Goal: Task Accomplishment & Management: Manage account settings

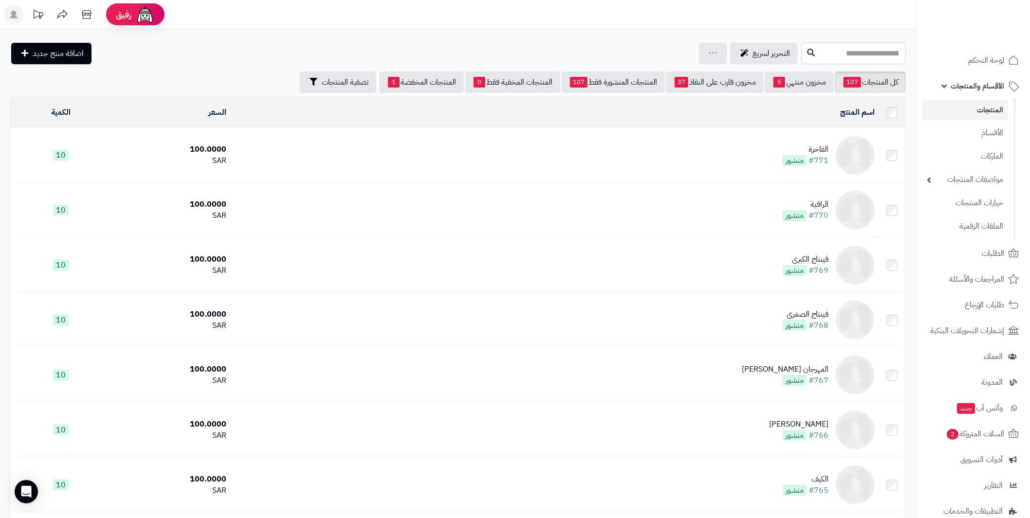
click at [820, 148] on div "الفاخرة" at bounding box center [806, 149] width 46 height 11
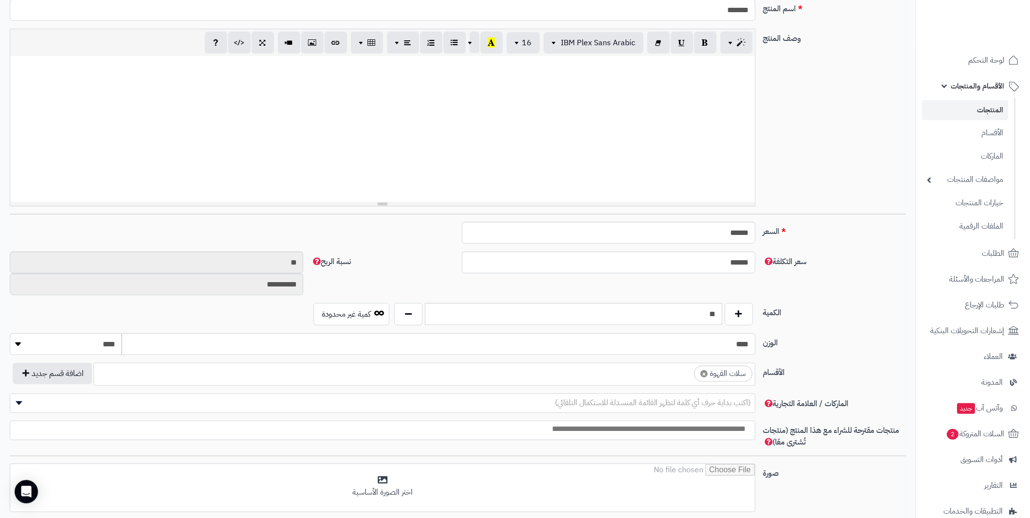
scroll to position [401, 0]
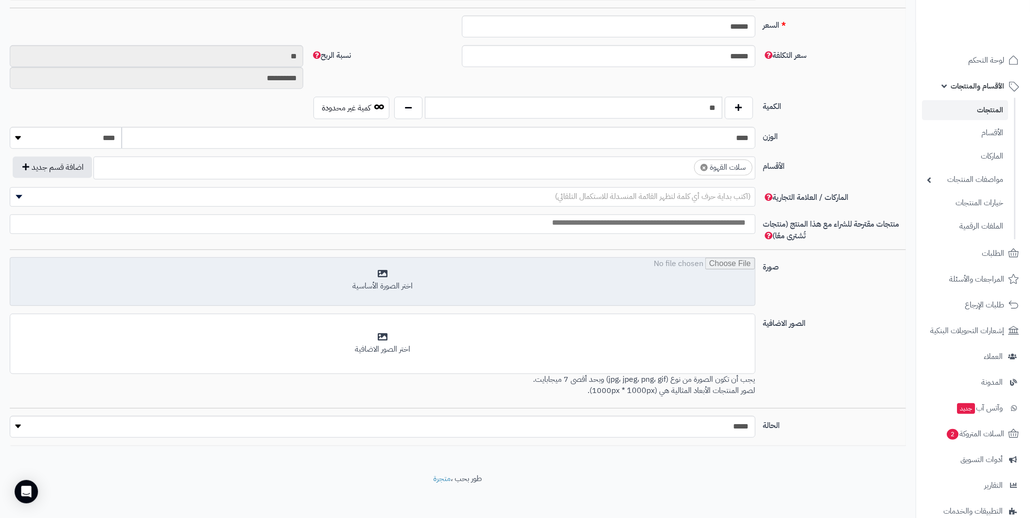
click at [472, 280] on input "file" at bounding box center [382, 282] width 744 height 49
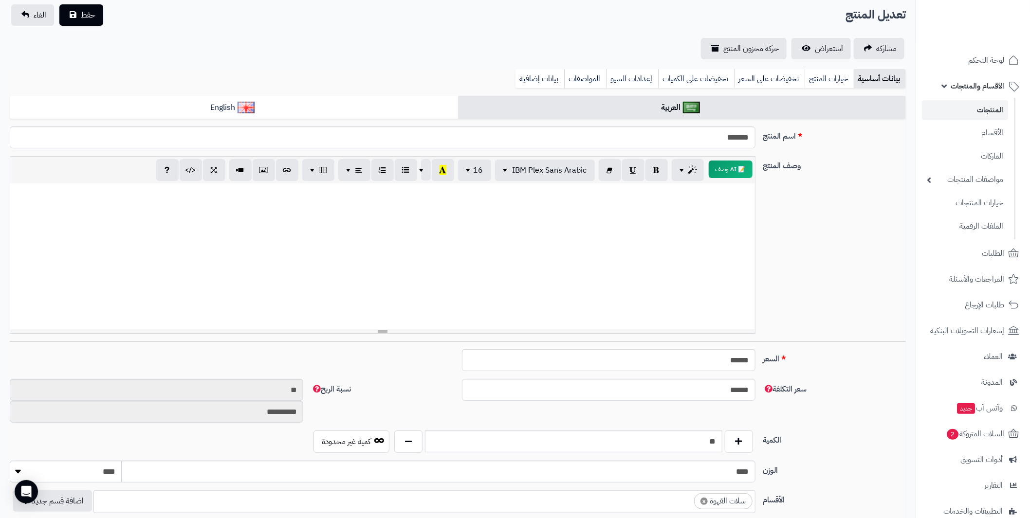
scroll to position [0, 0]
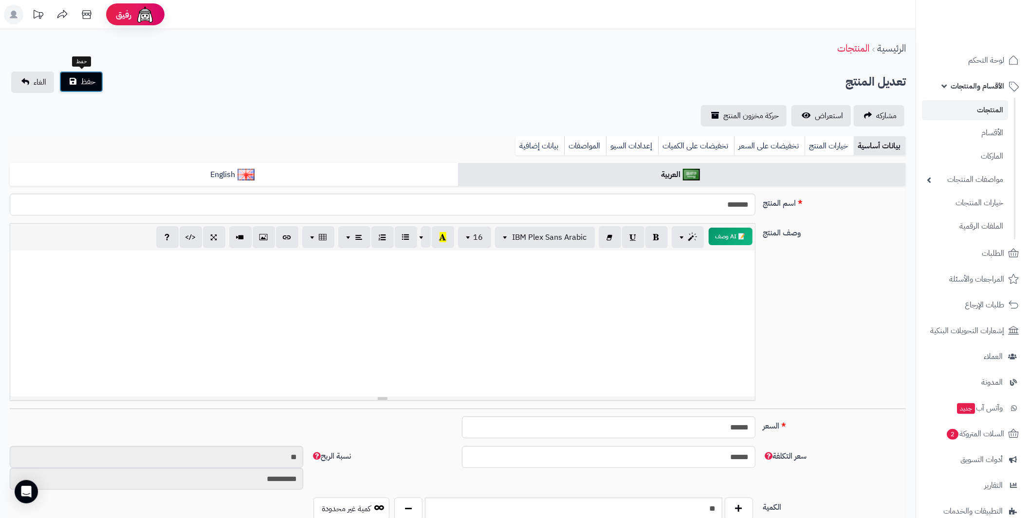
click at [84, 84] on span "حفظ" at bounding box center [88, 82] width 15 height 12
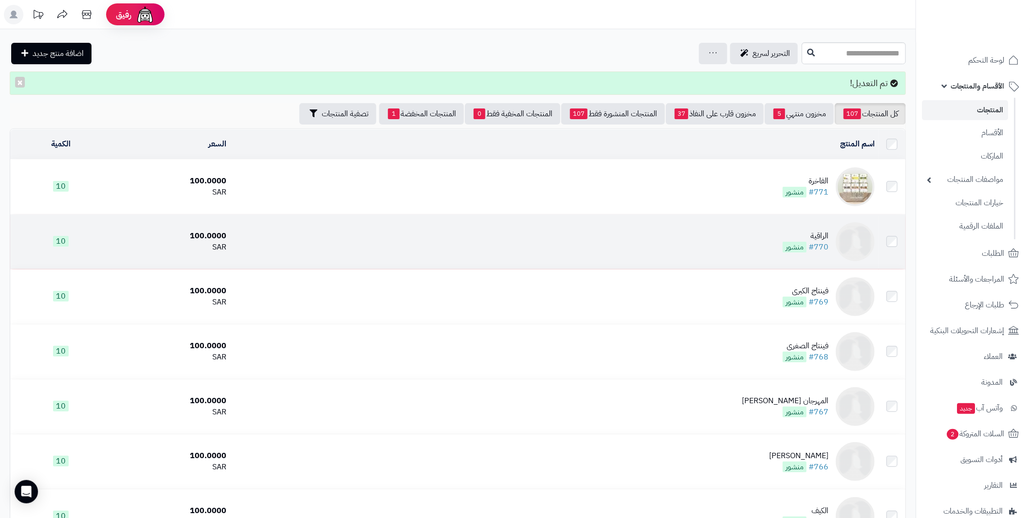
click at [825, 234] on div "الراقية" at bounding box center [806, 236] width 46 height 11
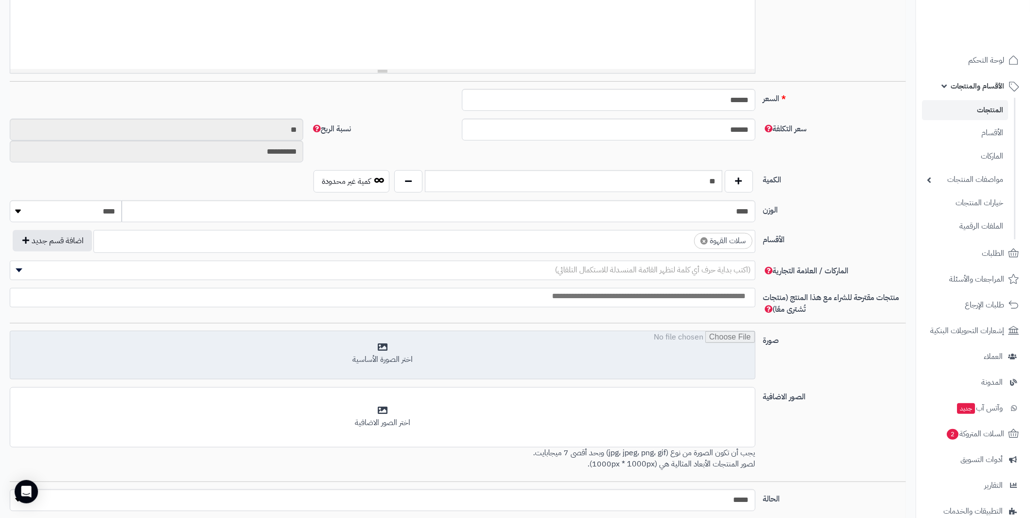
scroll to position [340, 0]
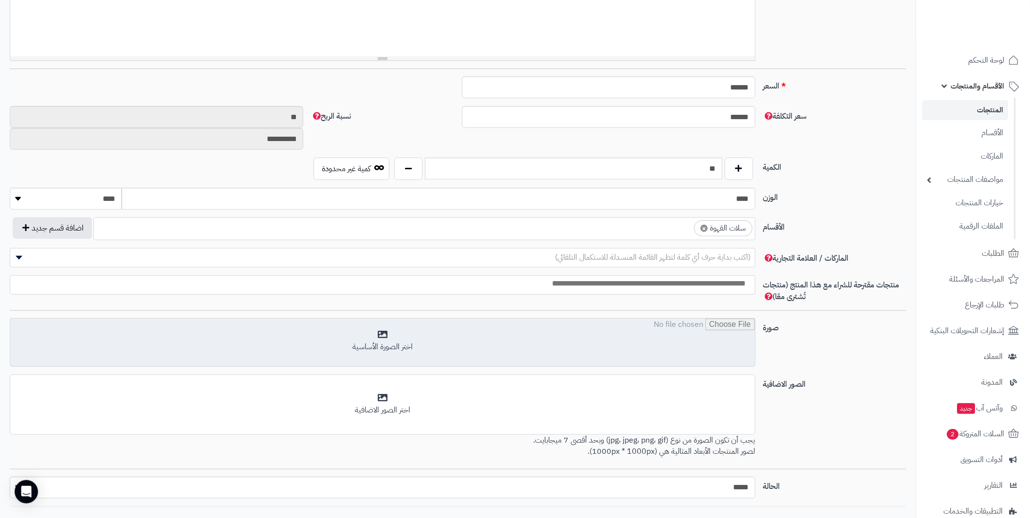
click at [589, 346] on input "file" at bounding box center [382, 343] width 744 height 49
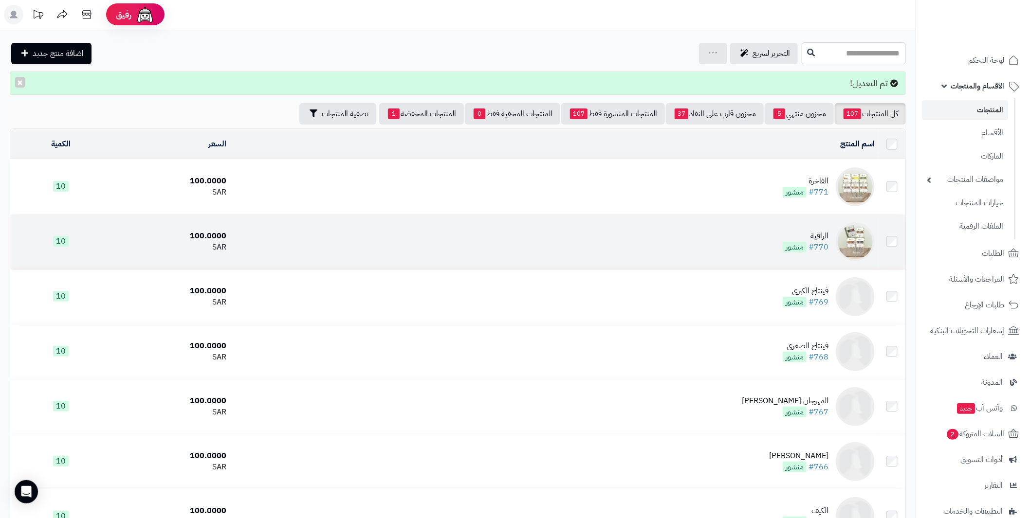
scroll to position [97, 0]
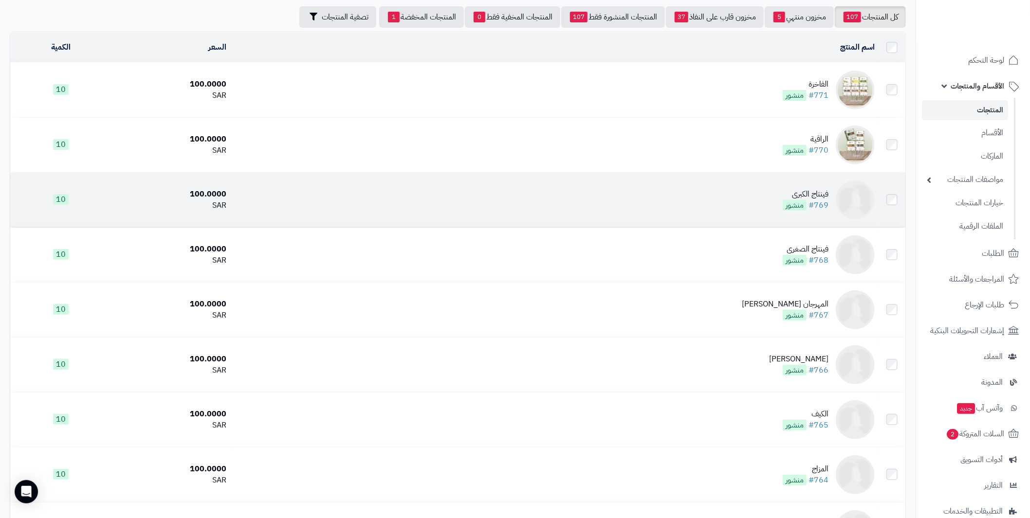
click at [855, 190] on img at bounding box center [855, 200] width 39 height 39
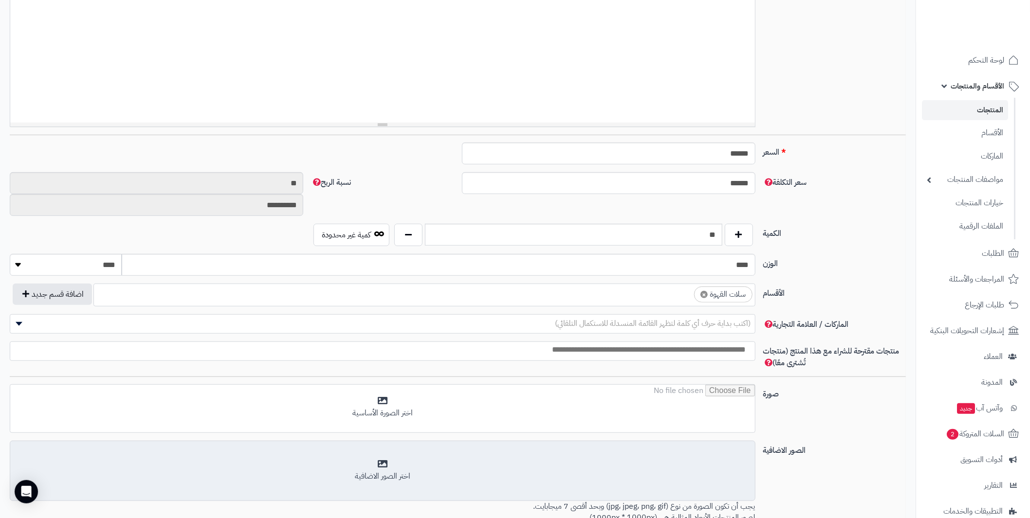
scroll to position [389, 0]
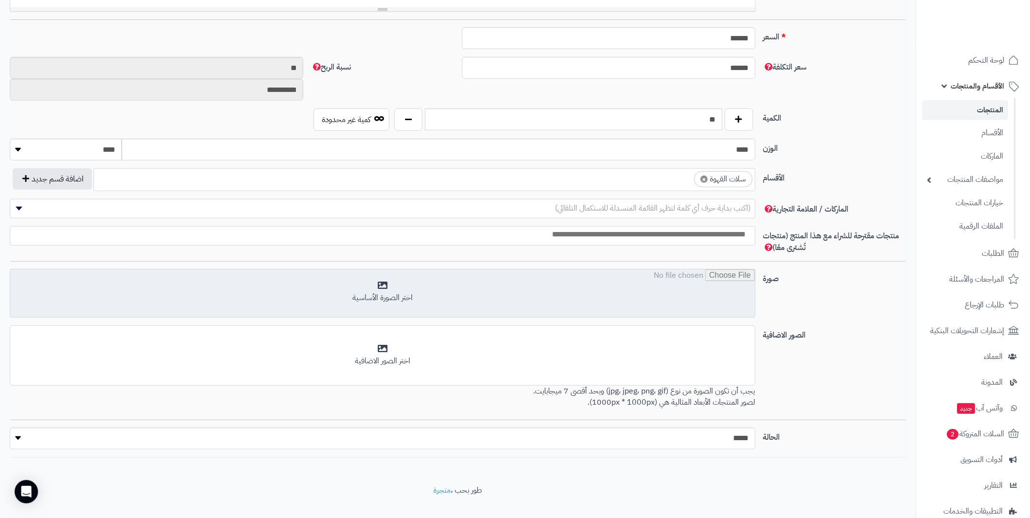
click at [552, 288] on input "file" at bounding box center [382, 294] width 744 height 49
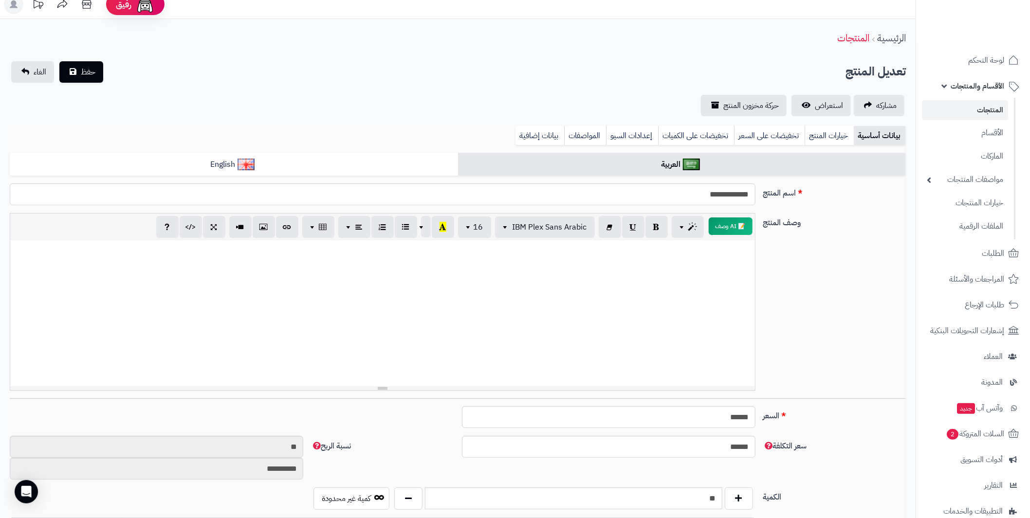
scroll to position [0, 0]
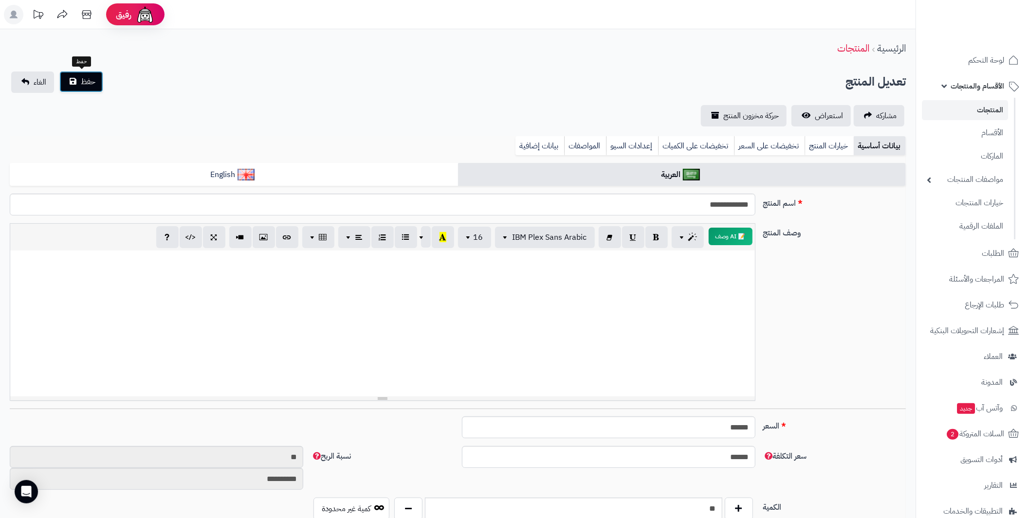
click at [88, 79] on span "حفظ" at bounding box center [88, 82] width 15 height 12
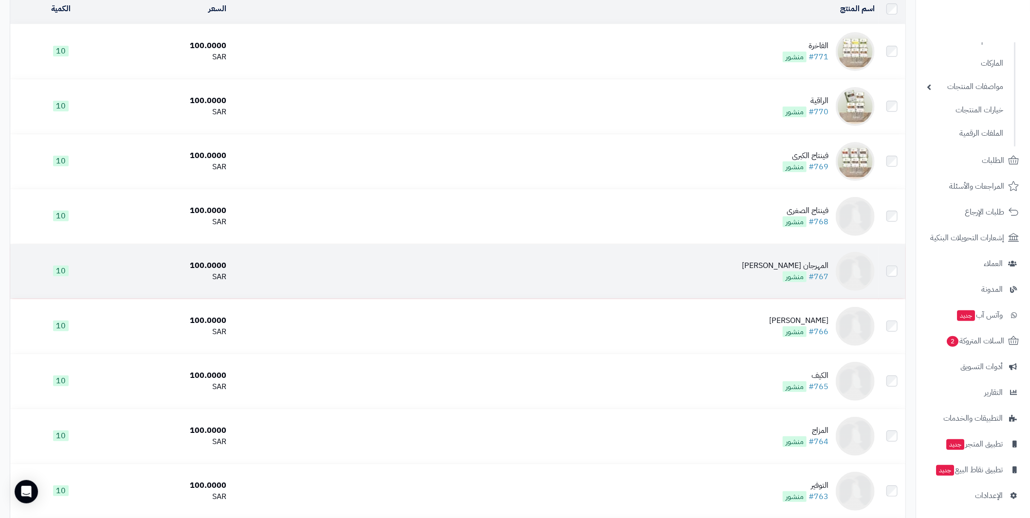
scroll to position [146, 0]
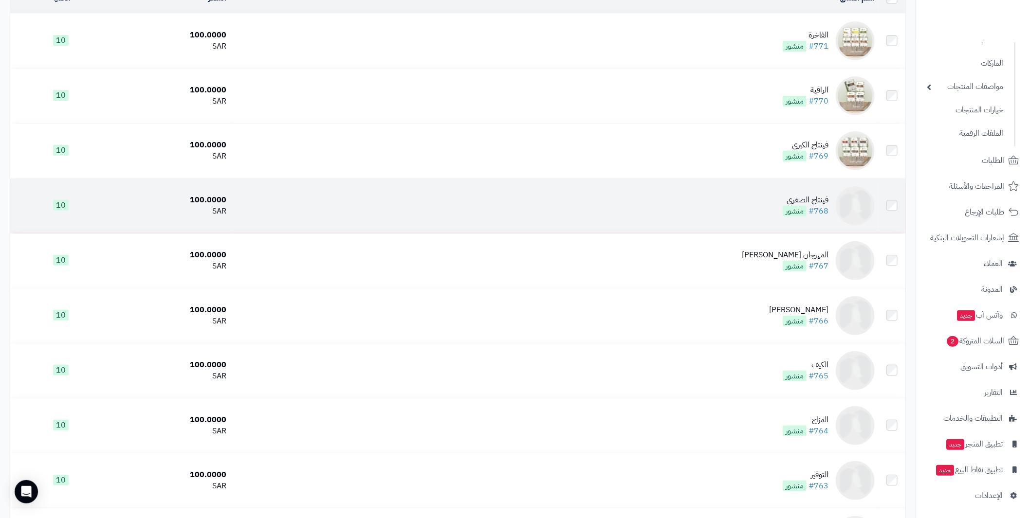
click at [854, 210] on img at bounding box center [855, 205] width 39 height 39
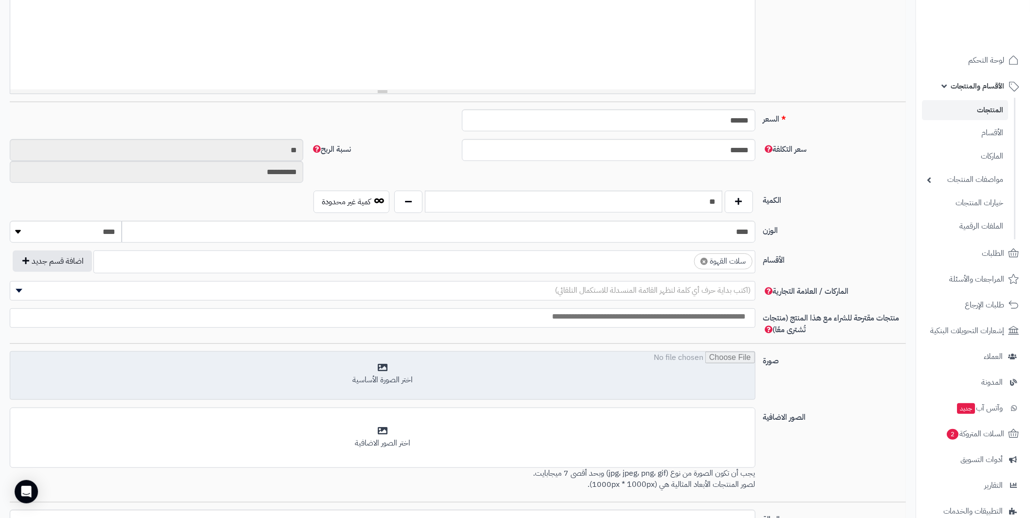
scroll to position [389, 0]
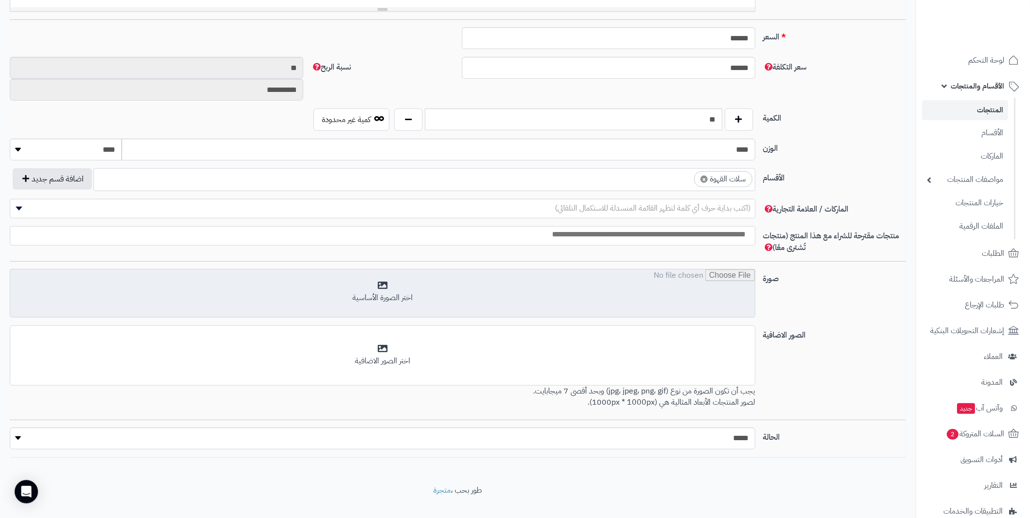
click at [450, 278] on input "file" at bounding box center [382, 294] width 744 height 49
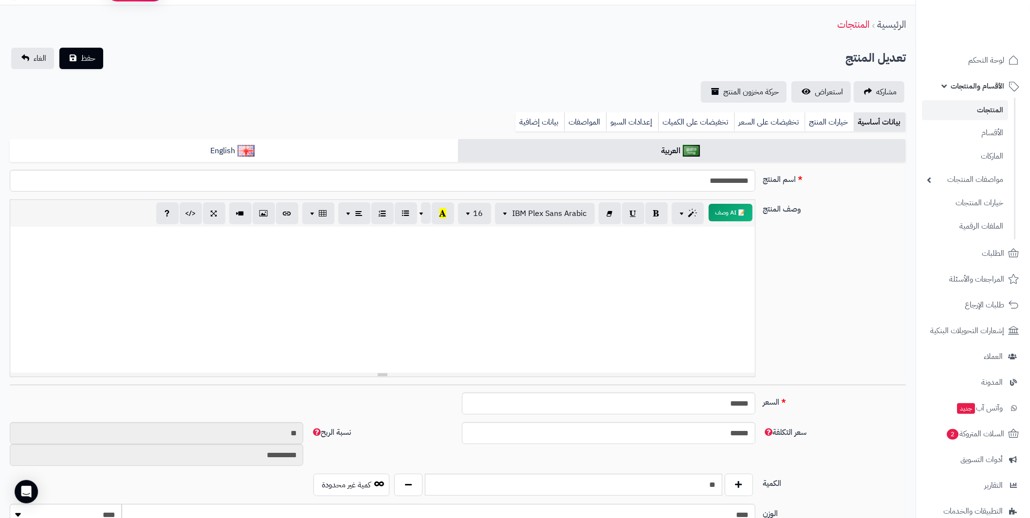
scroll to position [0, 0]
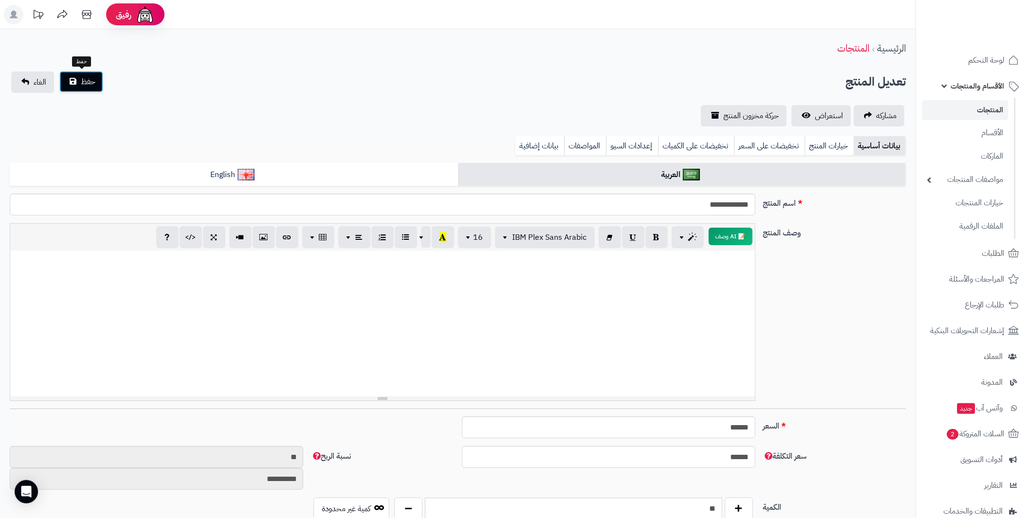
click at [72, 86] on button "حفظ" at bounding box center [81, 81] width 44 height 21
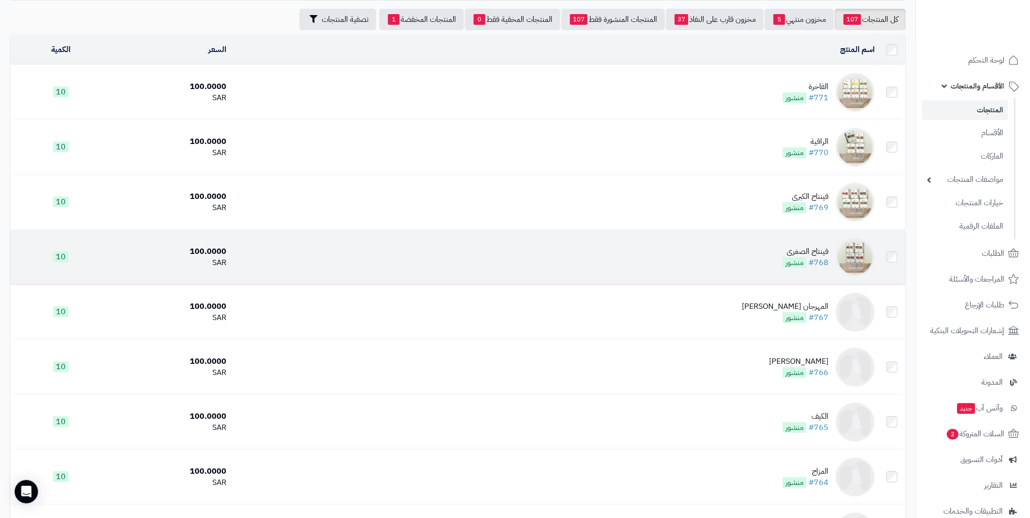
scroll to position [146, 0]
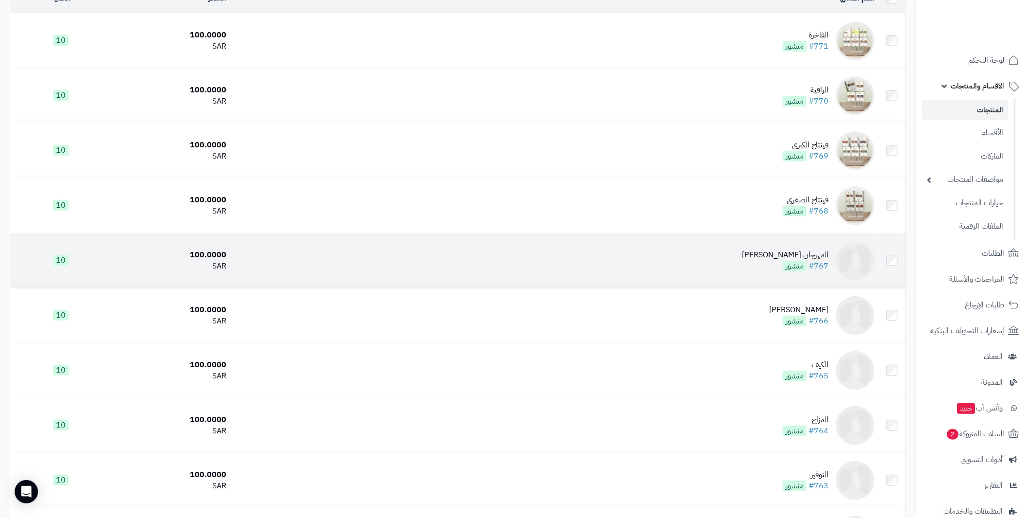
click at [850, 268] on img at bounding box center [855, 260] width 39 height 39
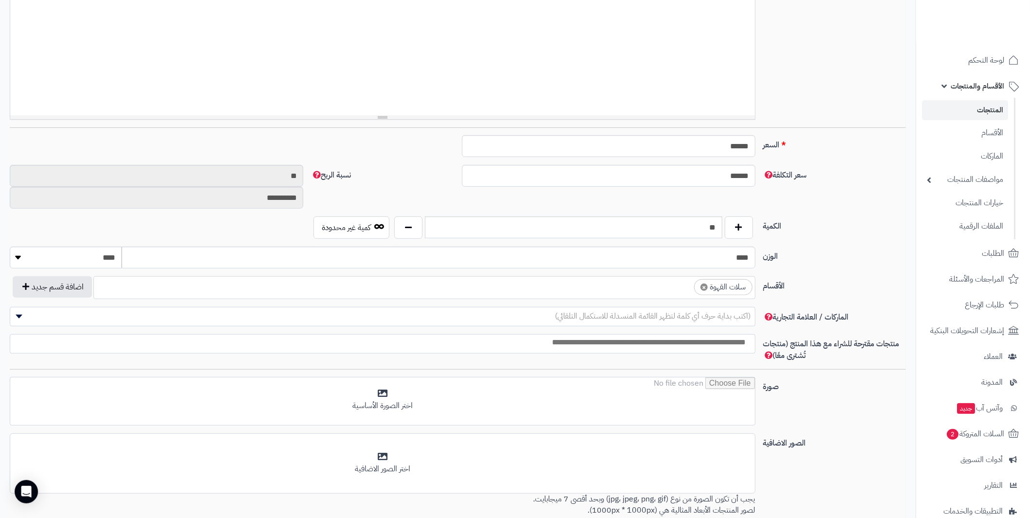
scroll to position [292, 0]
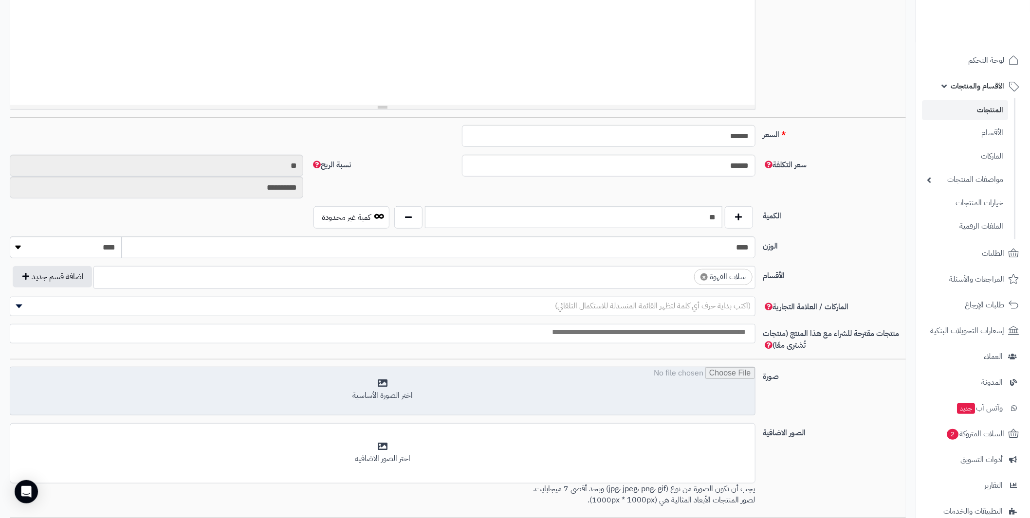
click at [662, 381] on input "file" at bounding box center [382, 392] width 744 height 49
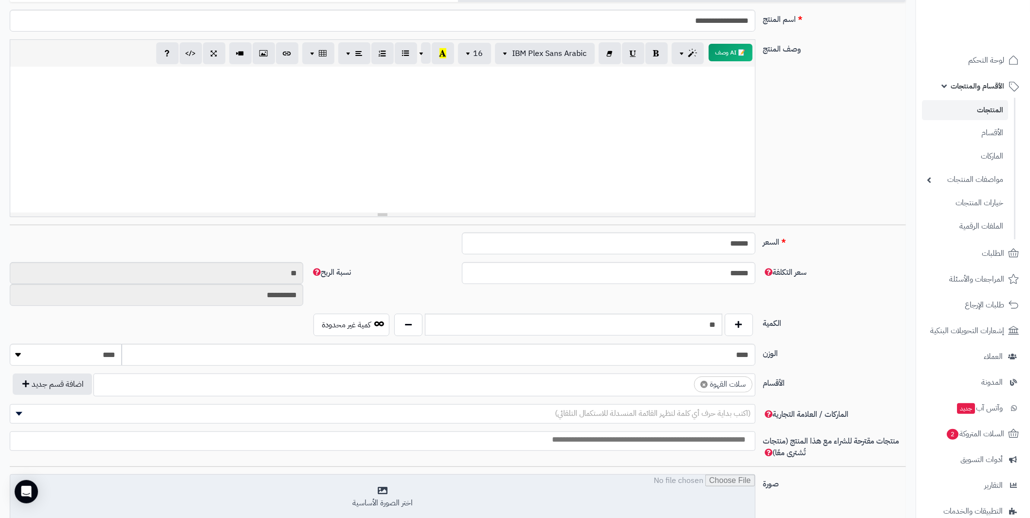
scroll to position [97, 0]
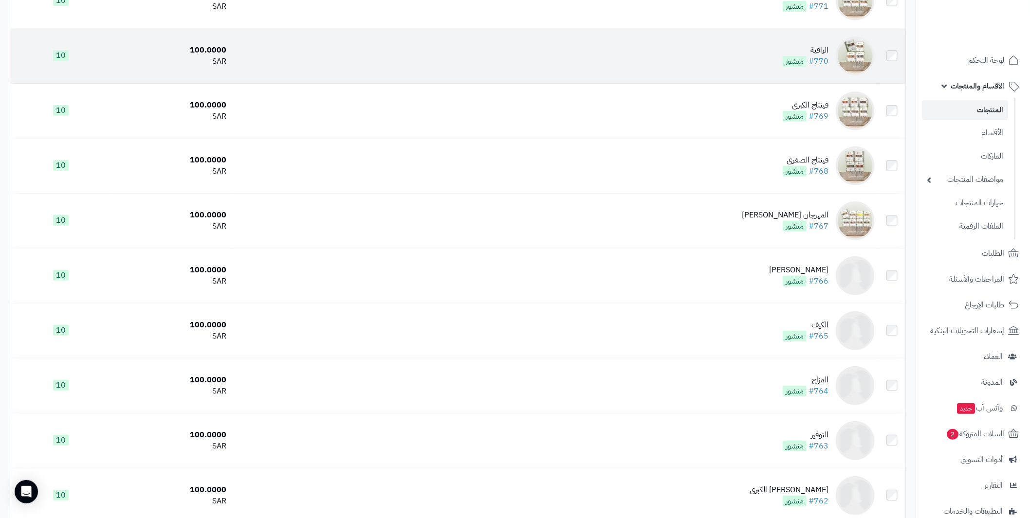
scroll to position [195, 0]
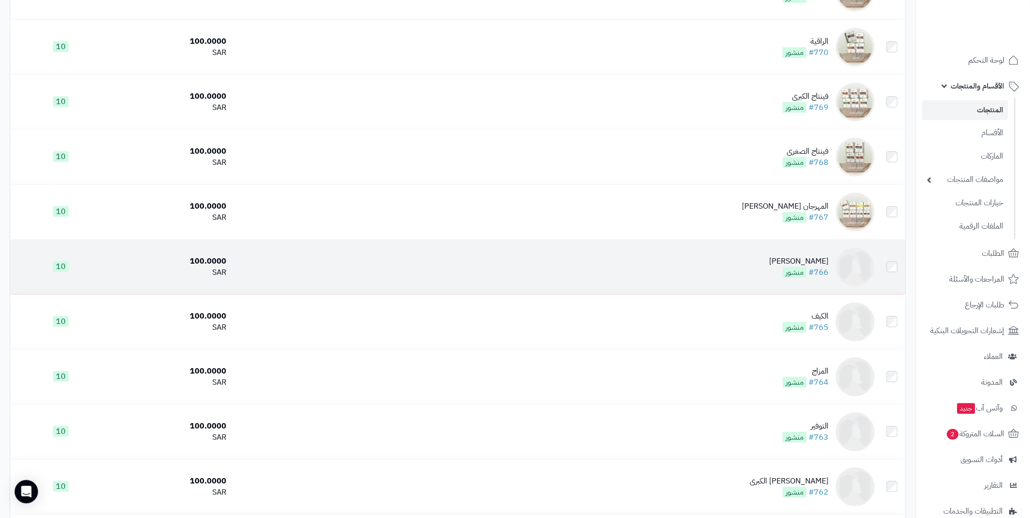
click at [857, 266] on img at bounding box center [855, 267] width 39 height 39
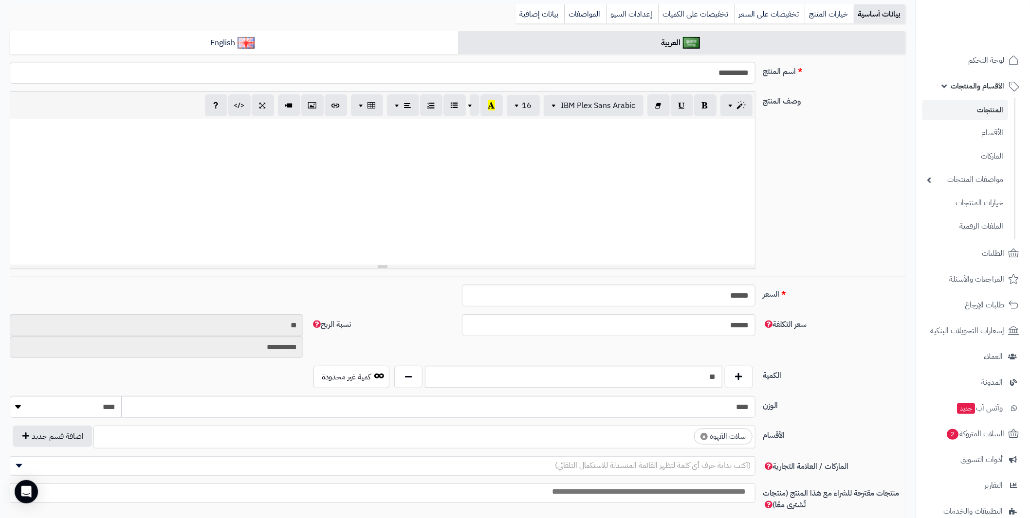
scroll to position [340, 0]
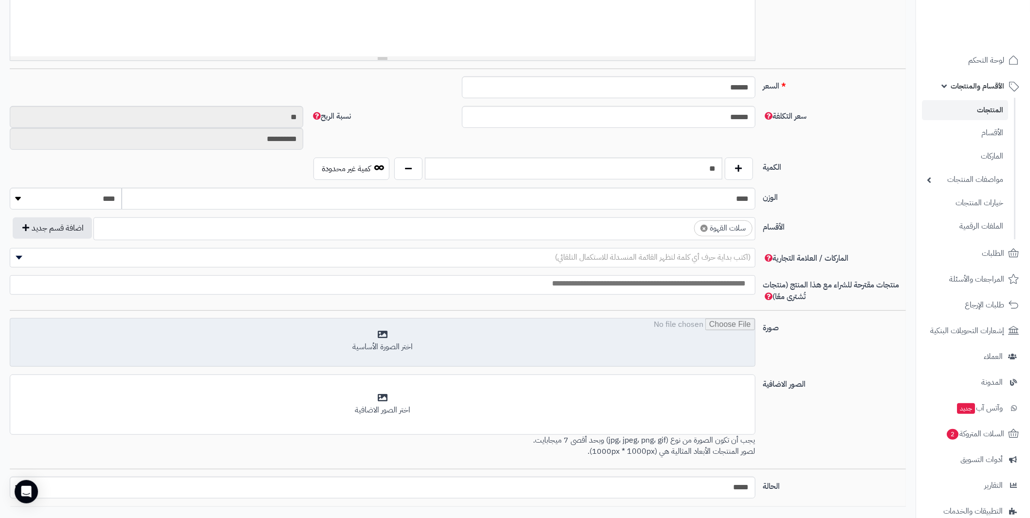
click at [534, 338] on input "file" at bounding box center [382, 343] width 744 height 49
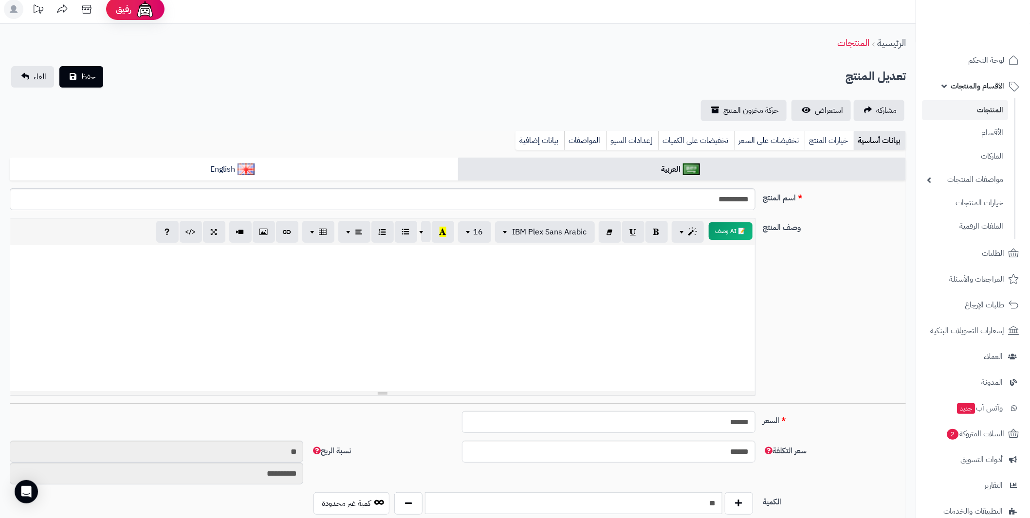
scroll to position [0, 0]
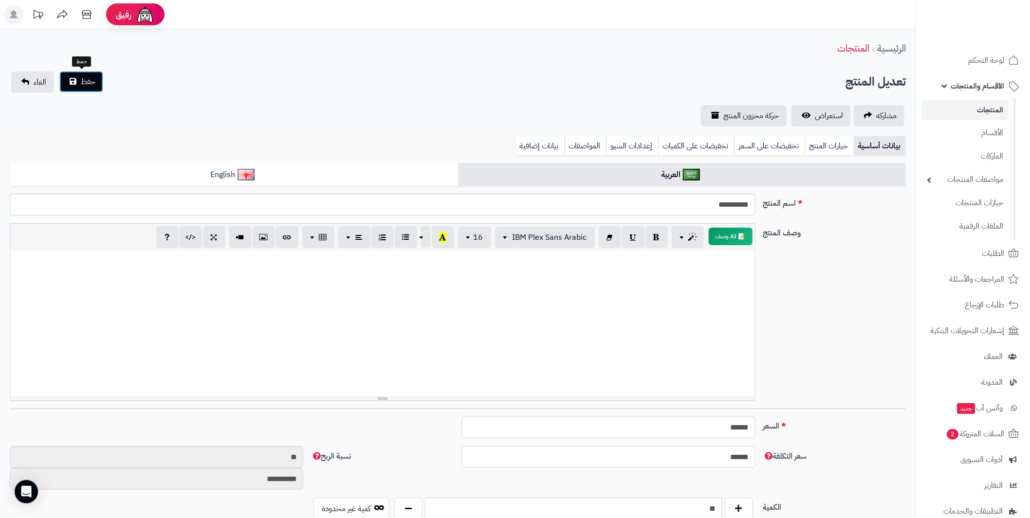
click at [89, 87] on span "حفظ" at bounding box center [88, 82] width 15 height 12
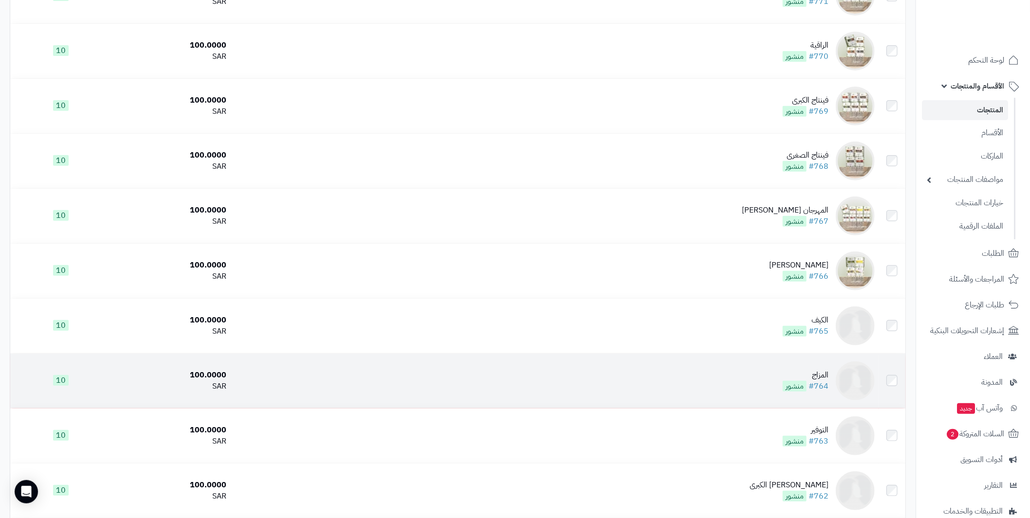
scroll to position [243, 0]
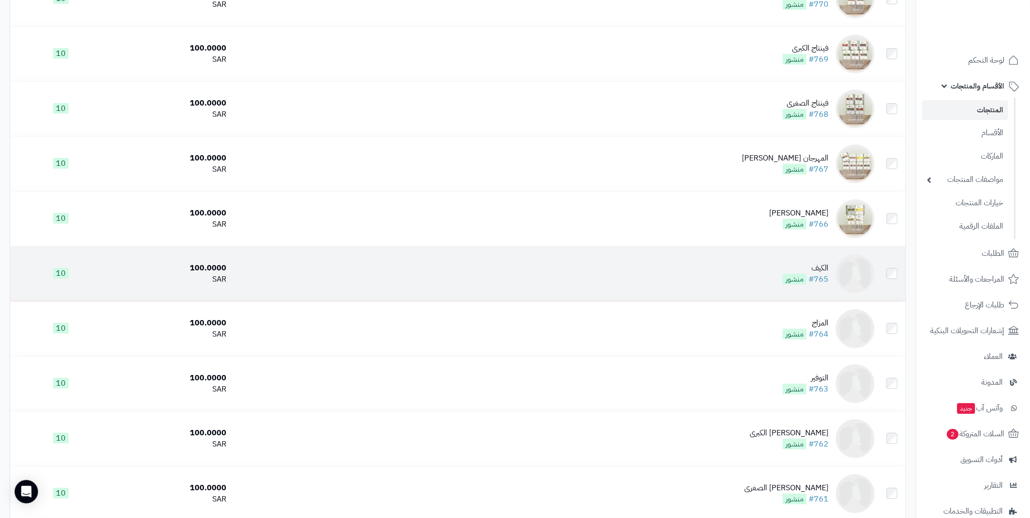
click at [855, 276] on img at bounding box center [855, 274] width 39 height 39
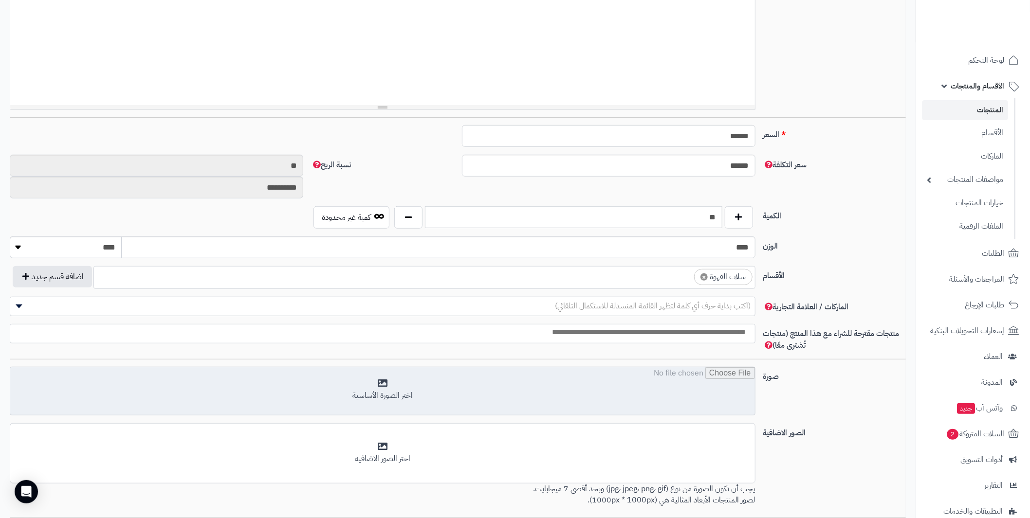
click at [465, 398] on input "file" at bounding box center [382, 392] width 744 height 49
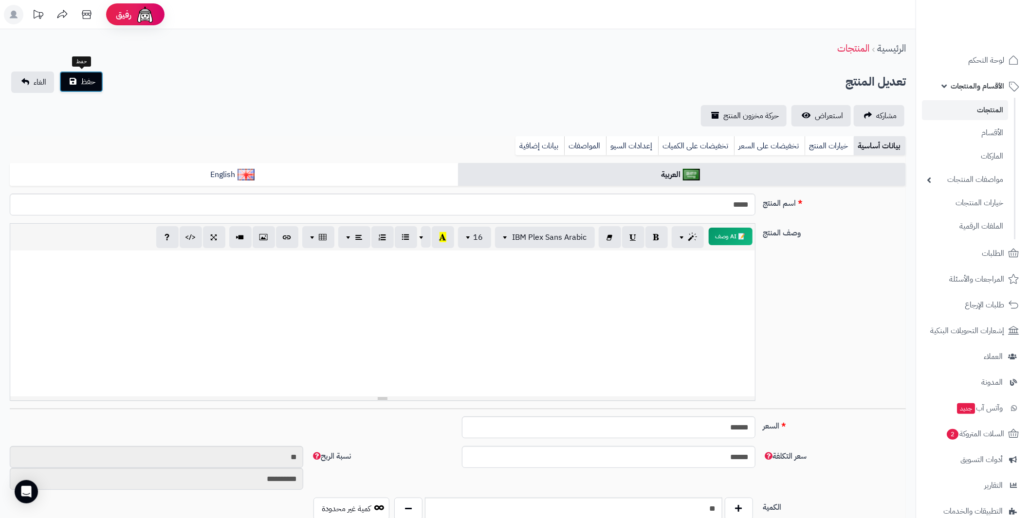
click at [95, 77] on button "حفظ" at bounding box center [81, 81] width 44 height 21
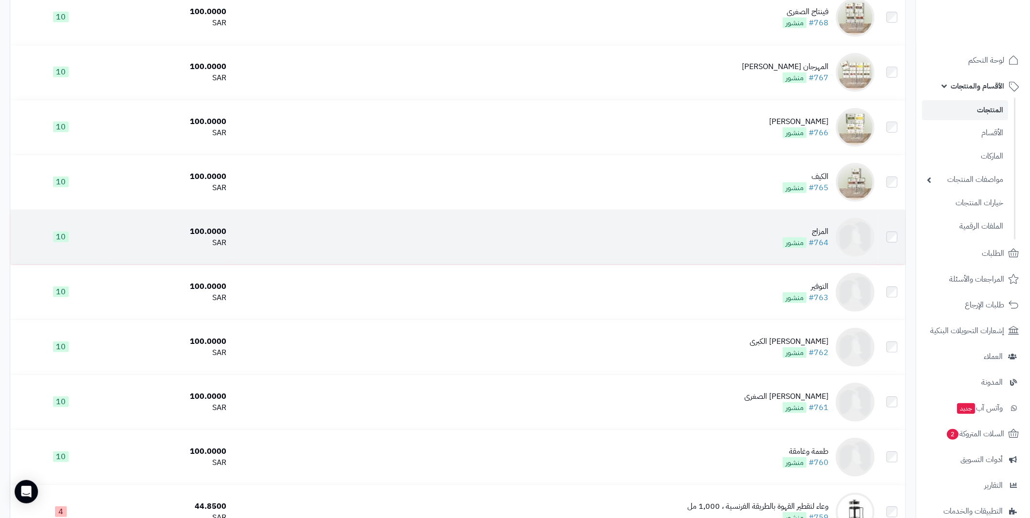
scroll to position [340, 0]
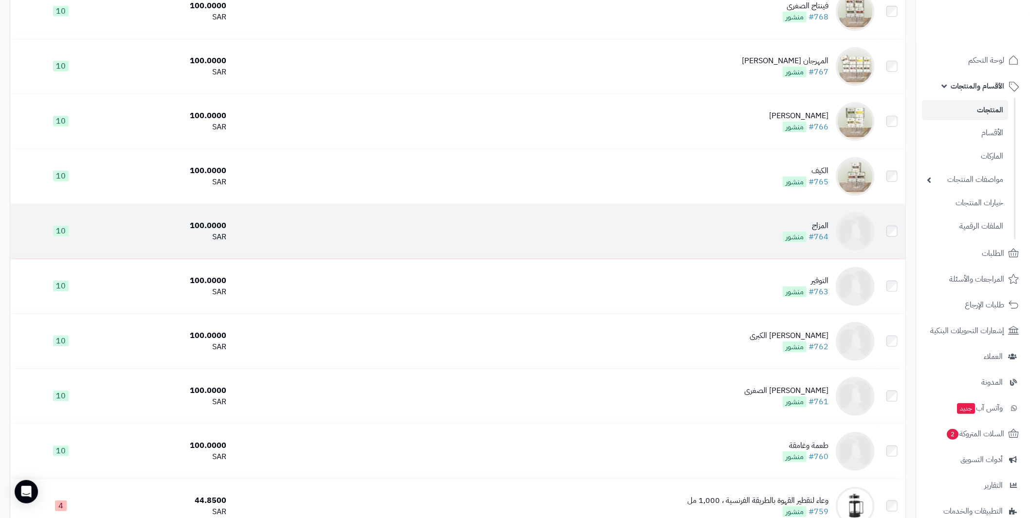
click at [855, 230] on img at bounding box center [855, 231] width 39 height 39
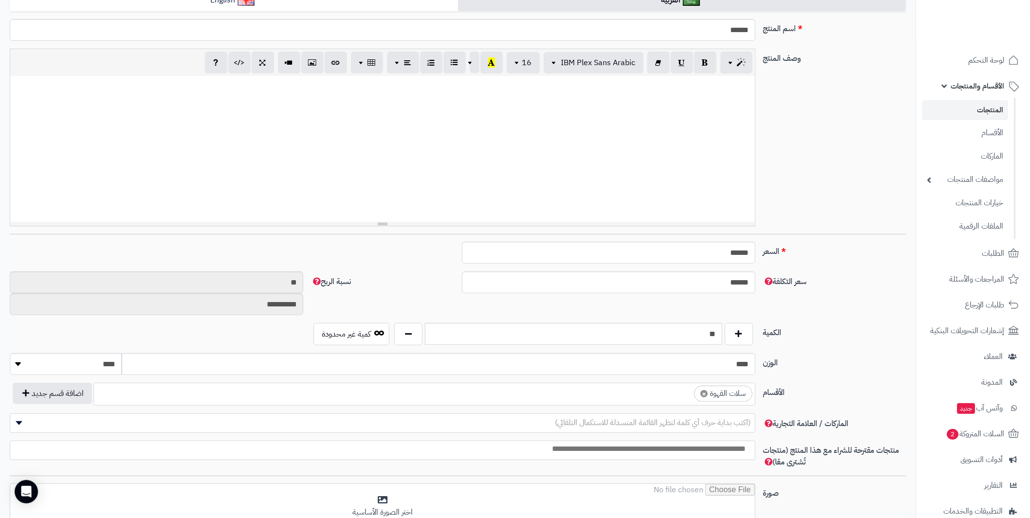
scroll to position [195, 0]
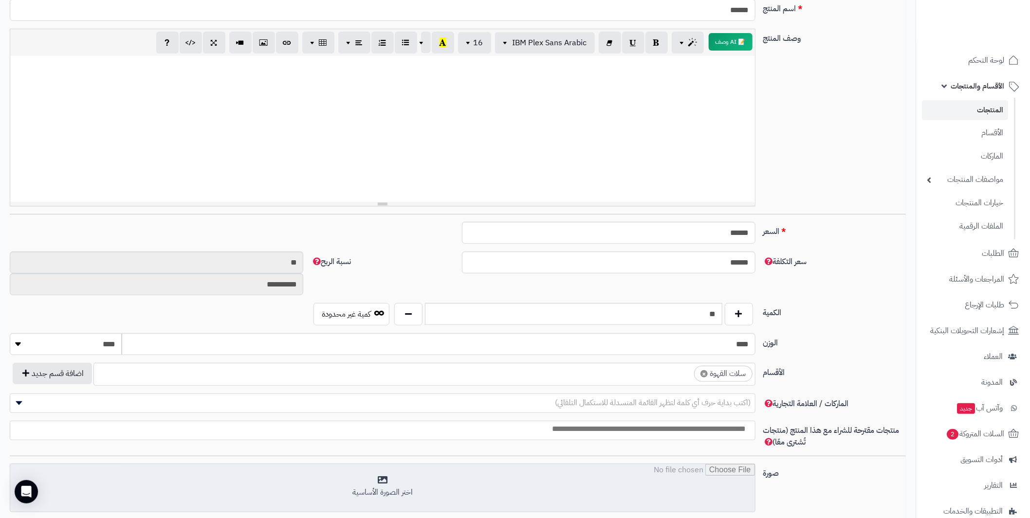
click at [466, 483] on input "file" at bounding box center [382, 488] width 744 height 49
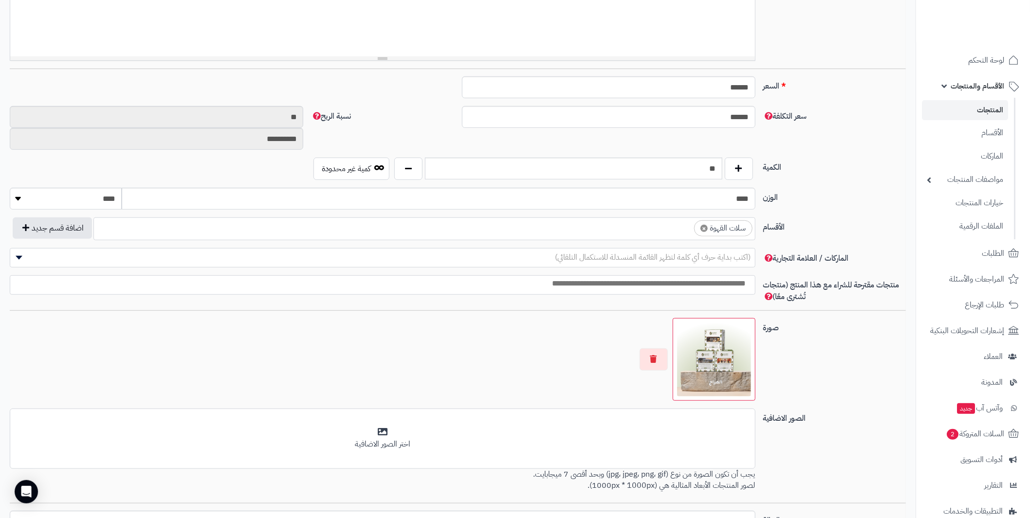
scroll to position [0, 0]
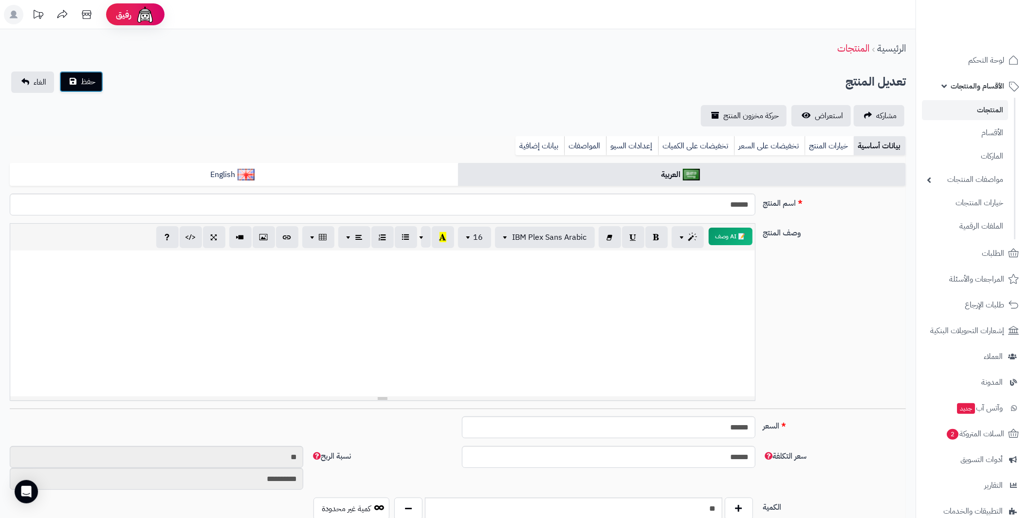
click at [82, 84] on span "حفظ" at bounding box center [88, 82] width 15 height 12
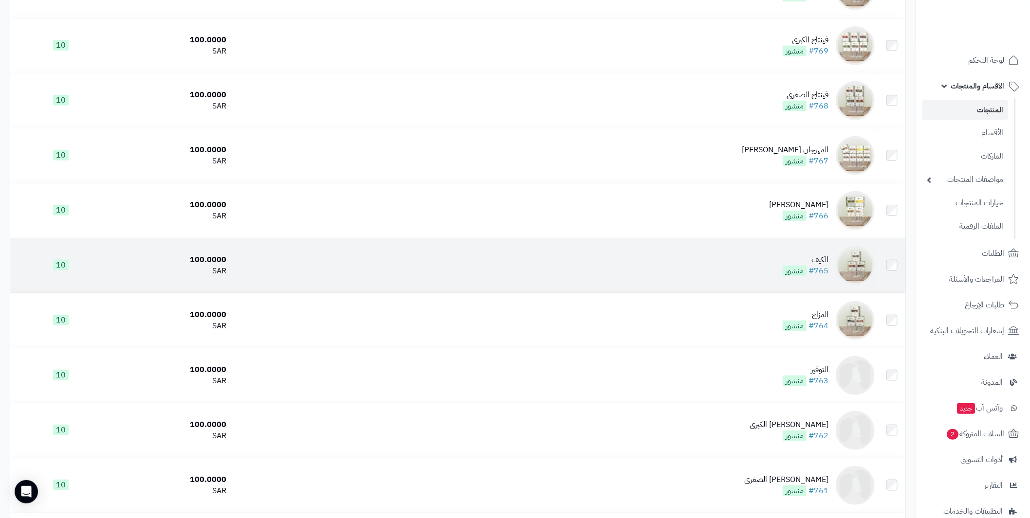
scroll to position [292, 0]
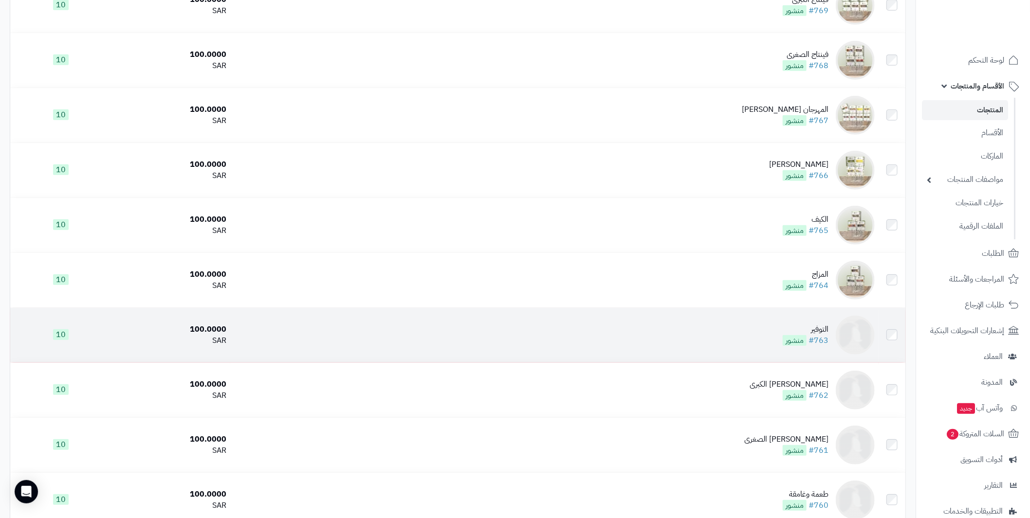
click at [861, 334] on img at bounding box center [855, 335] width 39 height 39
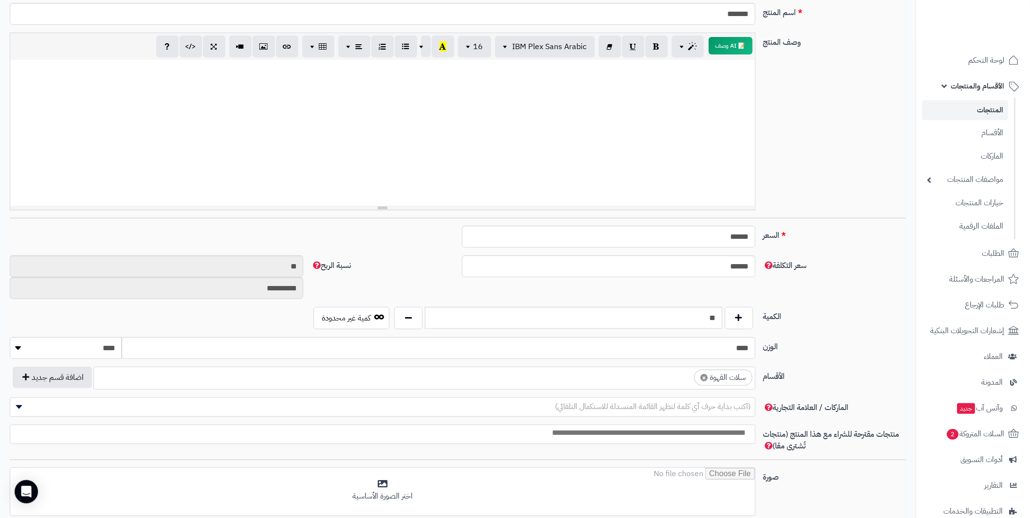
scroll to position [195, 0]
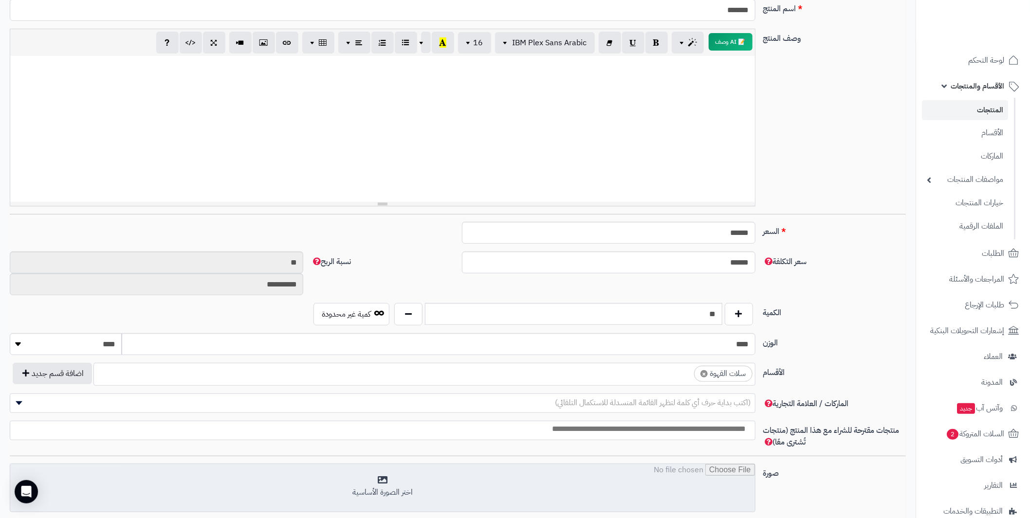
click at [480, 478] on input "file" at bounding box center [382, 488] width 744 height 49
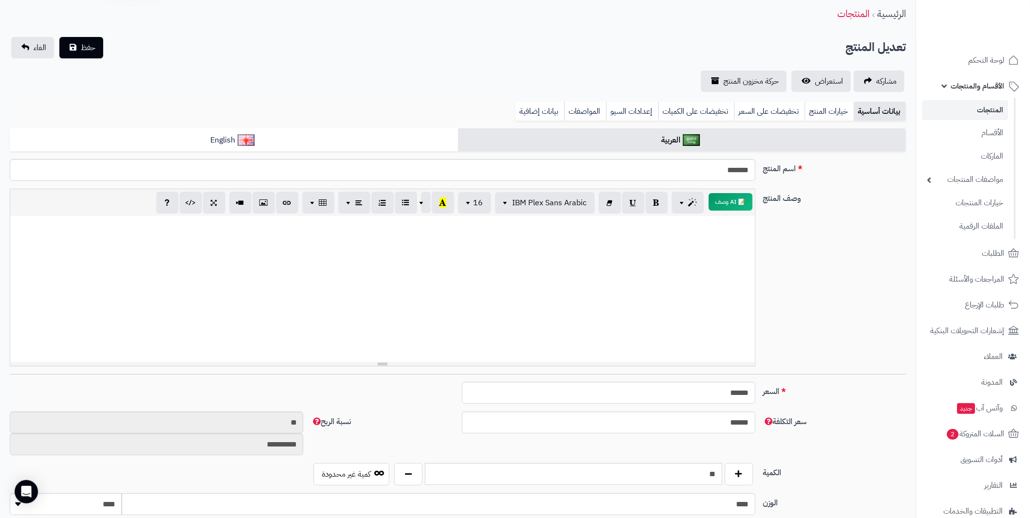
scroll to position [0, 0]
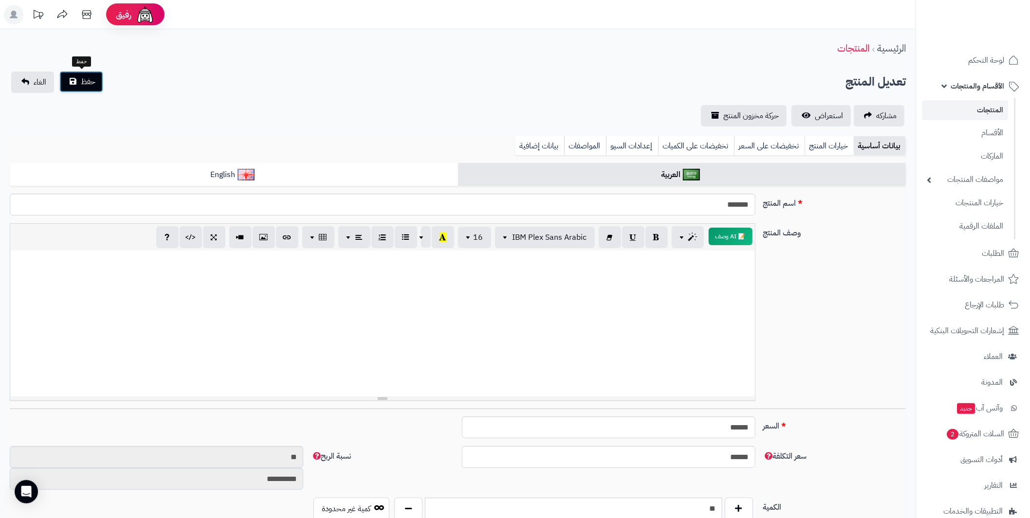
click at [89, 84] on span "حفظ" at bounding box center [88, 82] width 15 height 12
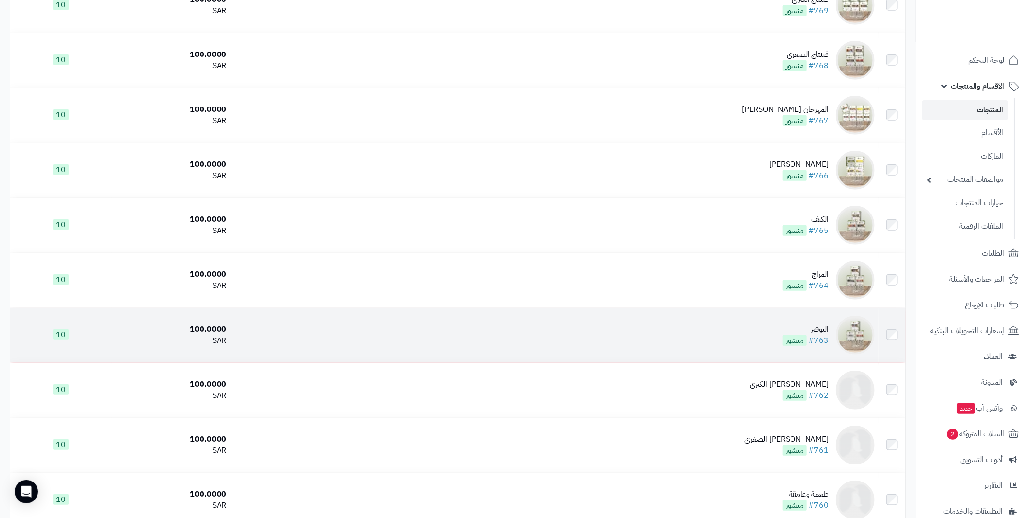
scroll to position [389, 0]
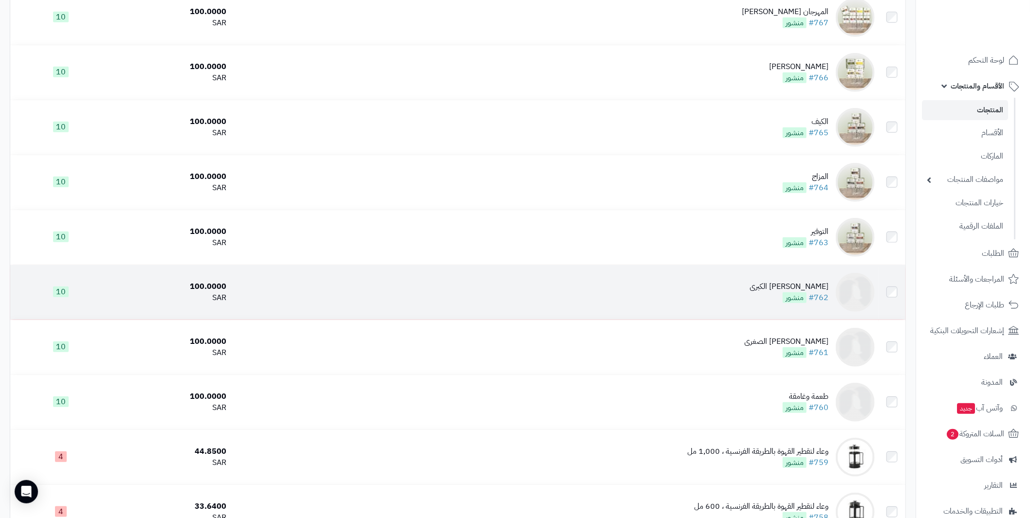
click at [852, 286] on img at bounding box center [855, 292] width 39 height 39
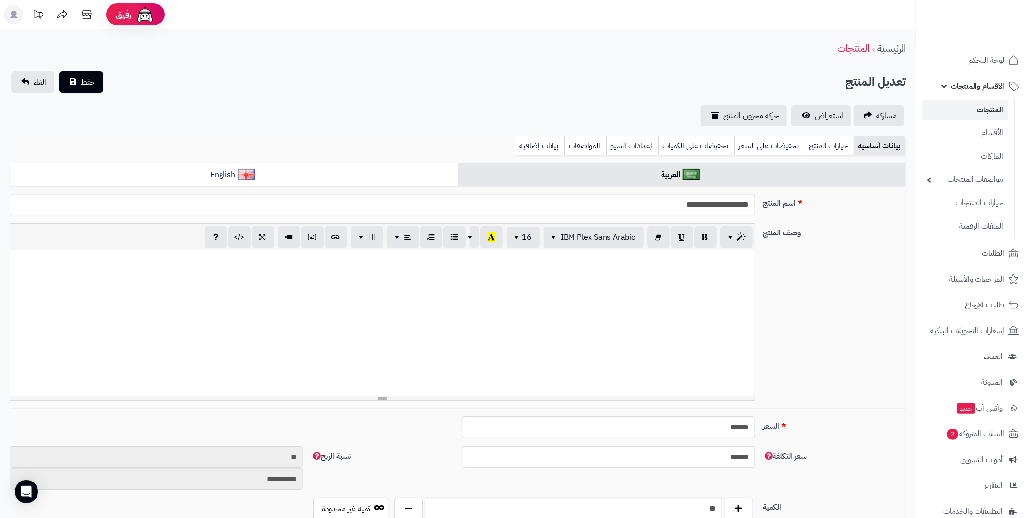
scroll to position [195, 0]
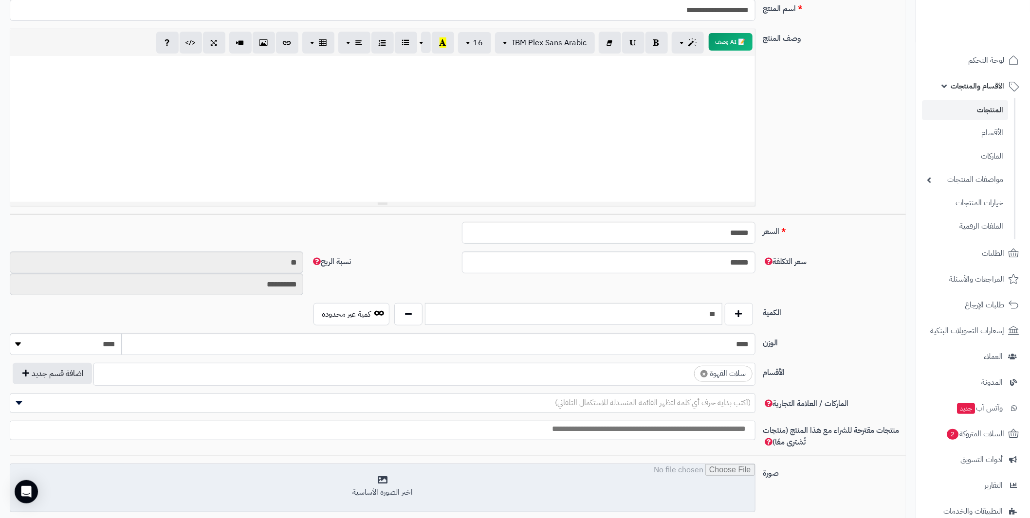
click at [539, 471] on input "file" at bounding box center [382, 488] width 744 height 49
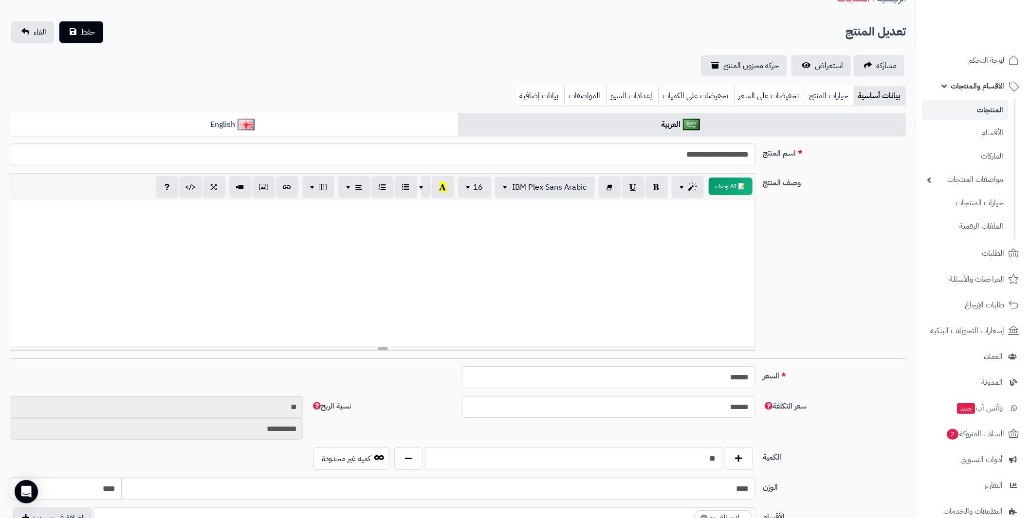
scroll to position [0, 0]
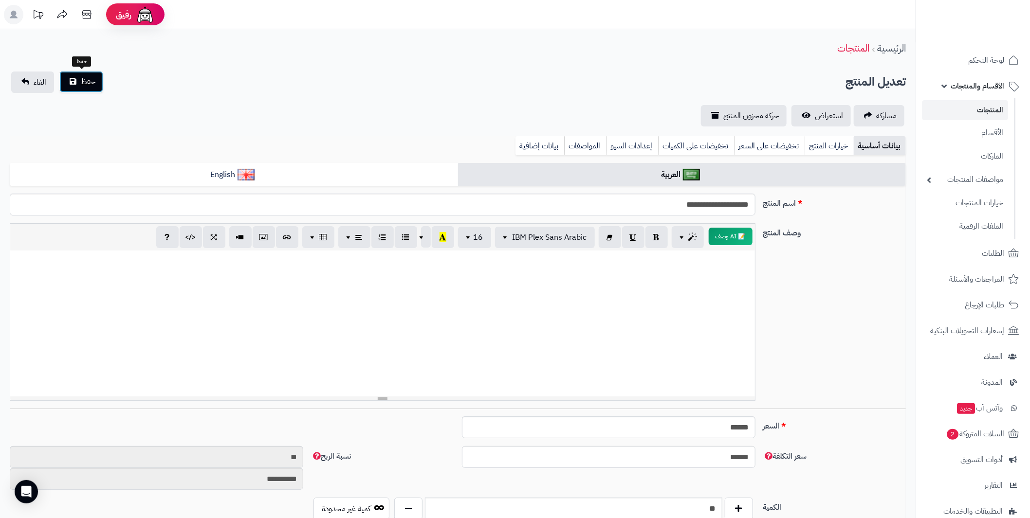
click at [79, 82] on button "حفظ" at bounding box center [81, 81] width 44 height 21
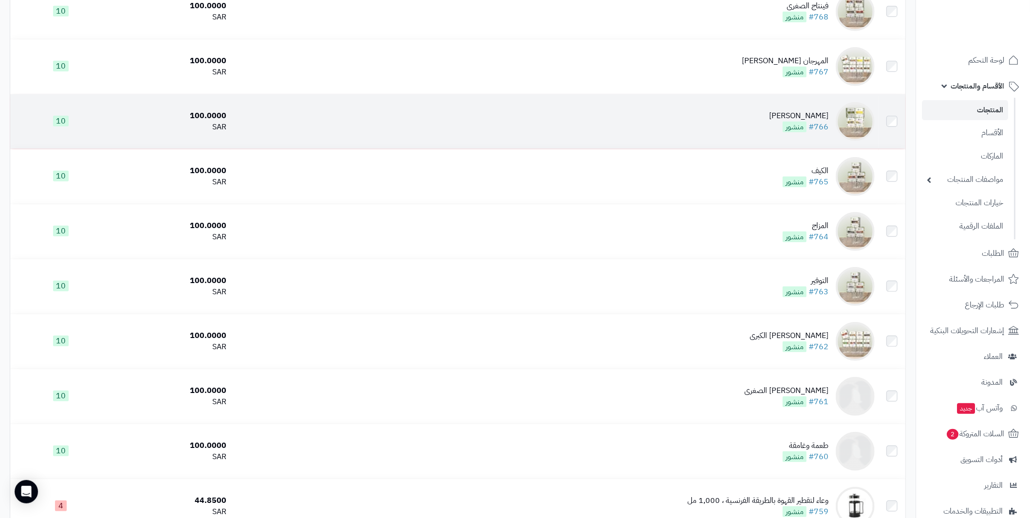
scroll to position [389, 0]
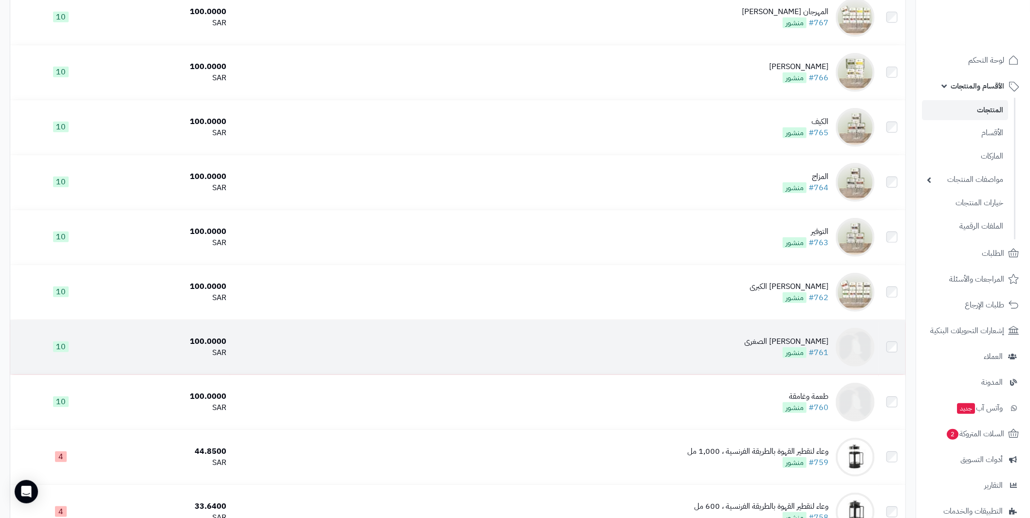
click at [850, 343] on img at bounding box center [855, 347] width 39 height 39
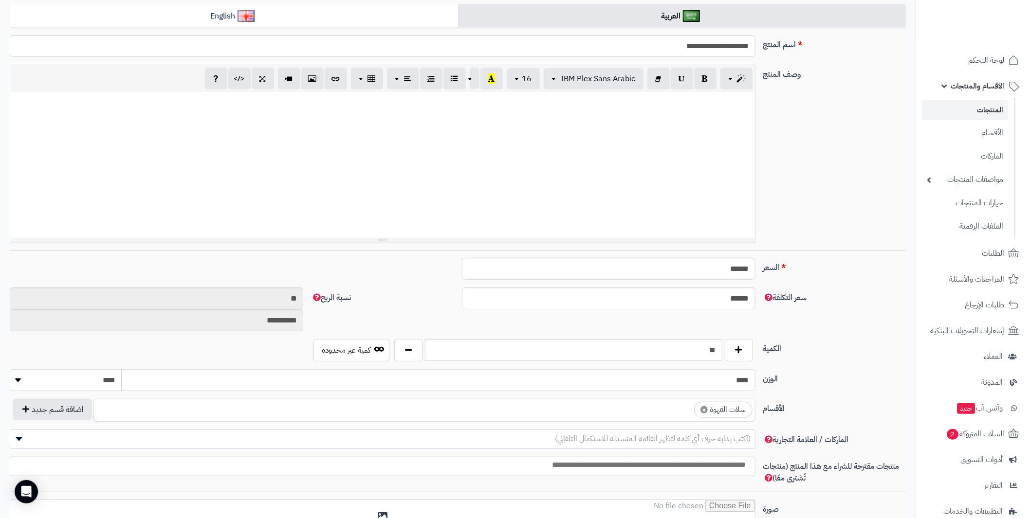
scroll to position [146, 0]
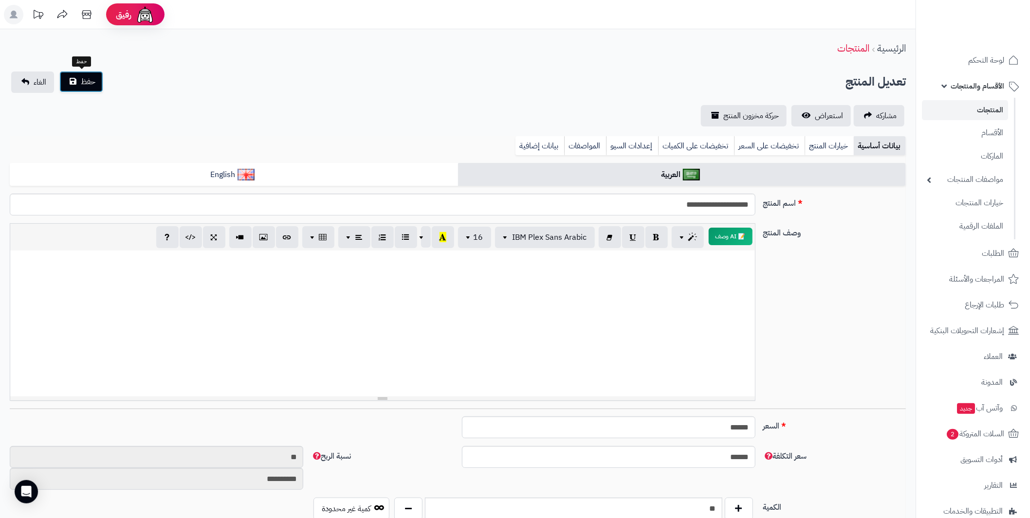
click at [69, 80] on button "حفظ" at bounding box center [81, 81] width 44 height 21
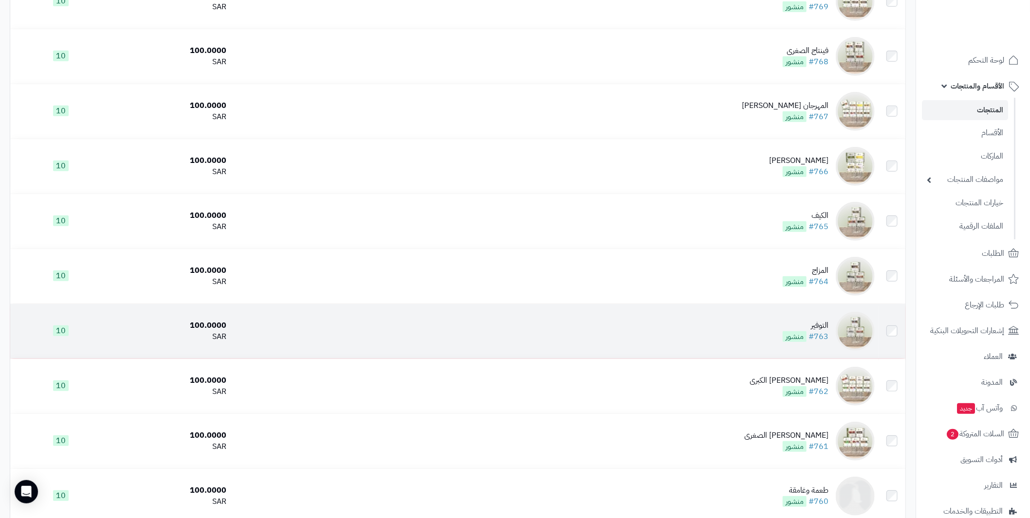
scroll to position [438, 0]
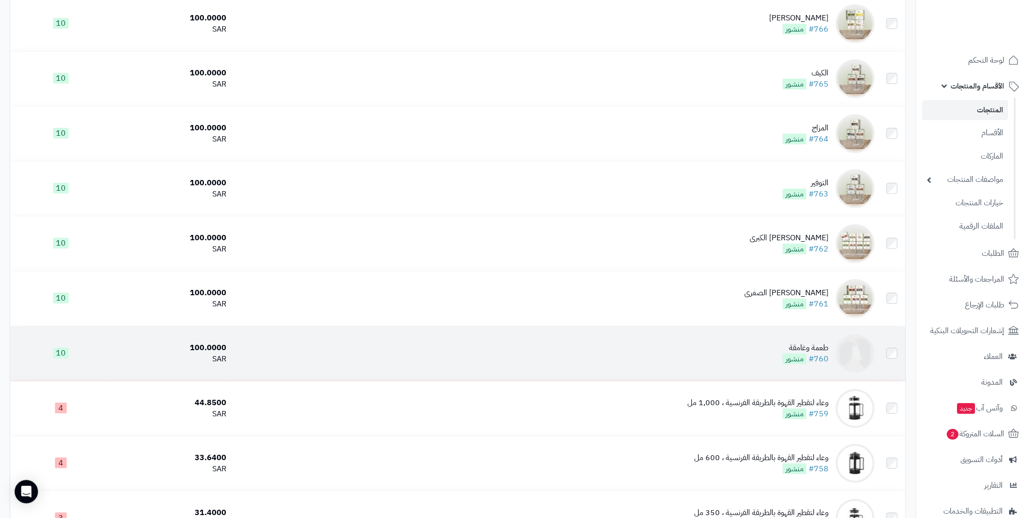
click at [860, 349] on img at bounding box center [855, 353] width 39 height 39
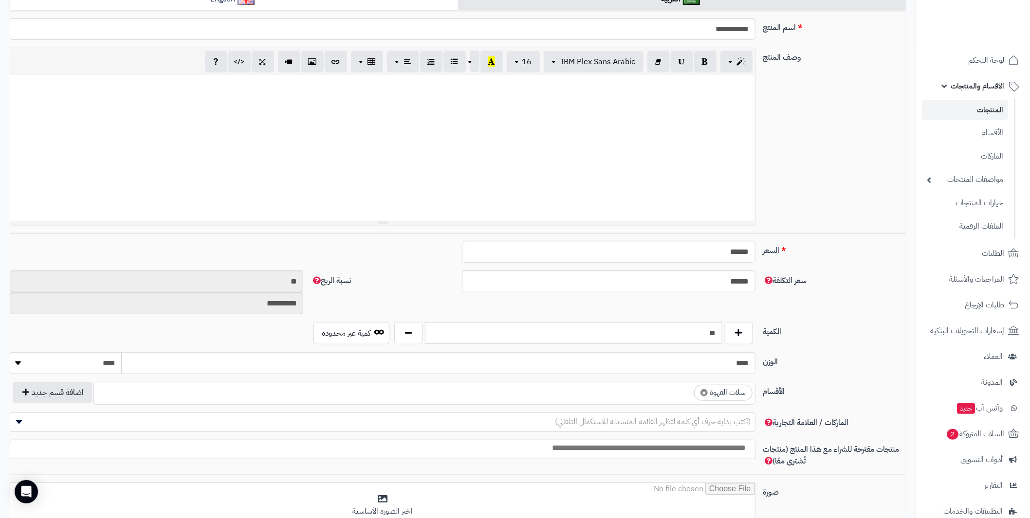
scroll to position [195, 0]
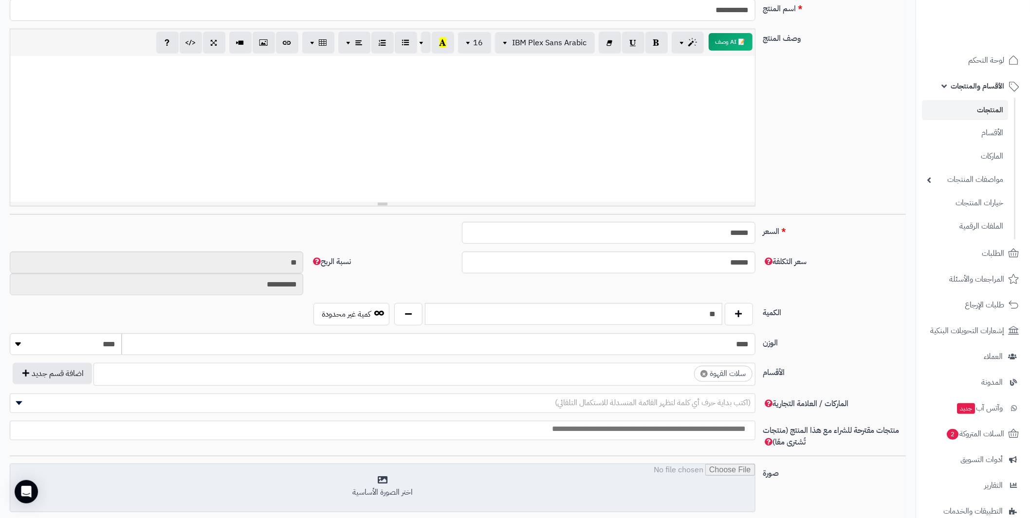
click at [563, 481] on input "file" at bounding box center [382, 488] width 744 height 49
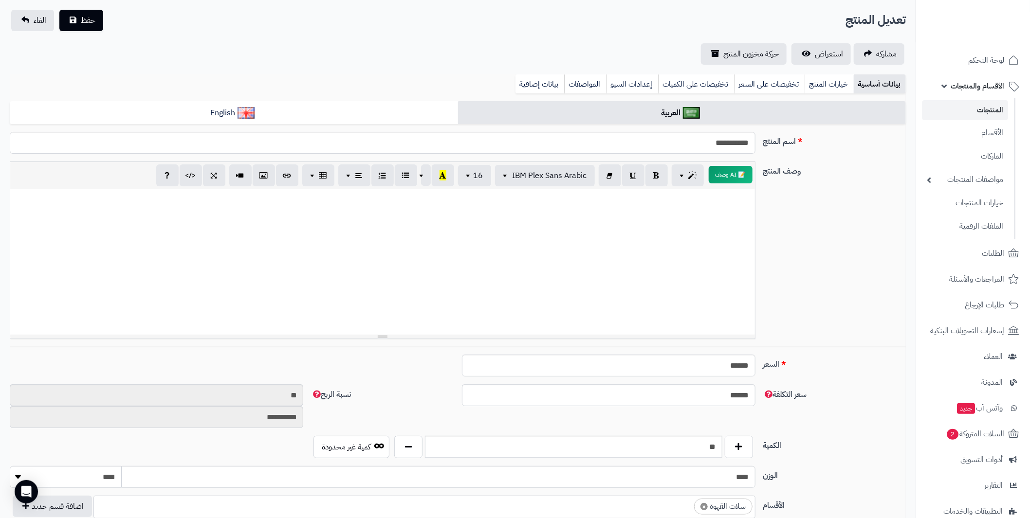
scroll to position [0, 0]
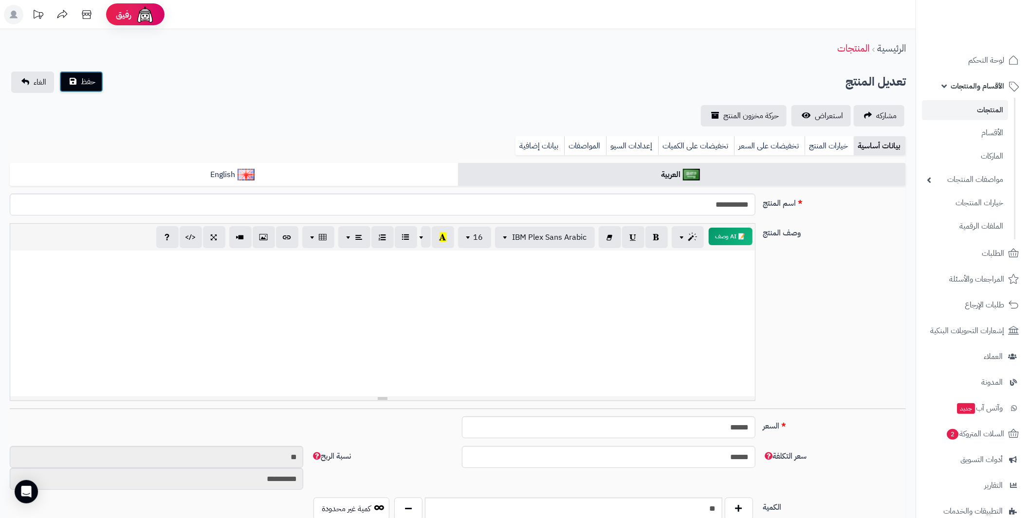
click at [93, 86] on span "حفظ" at bounding box center [88, 82] width 15 height 12
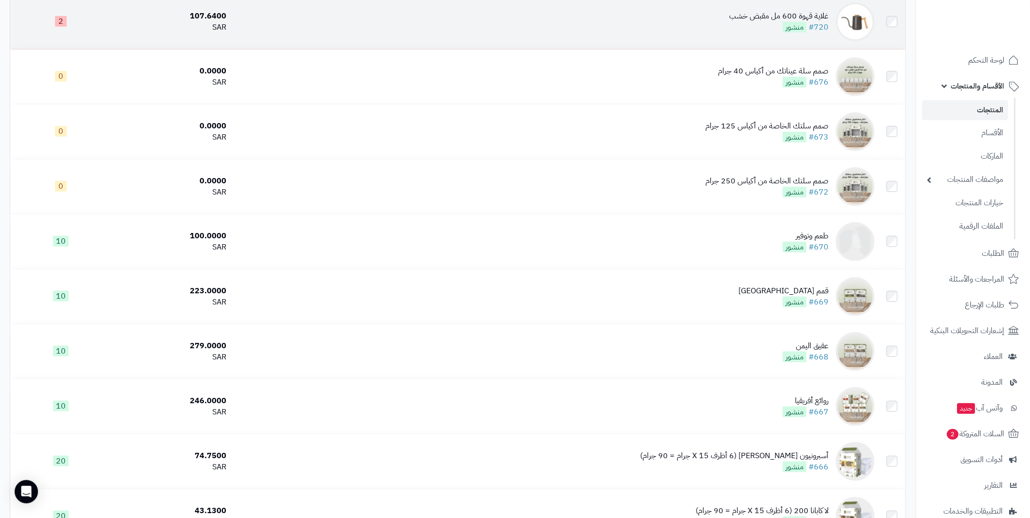
scroll to position [3115, 0]
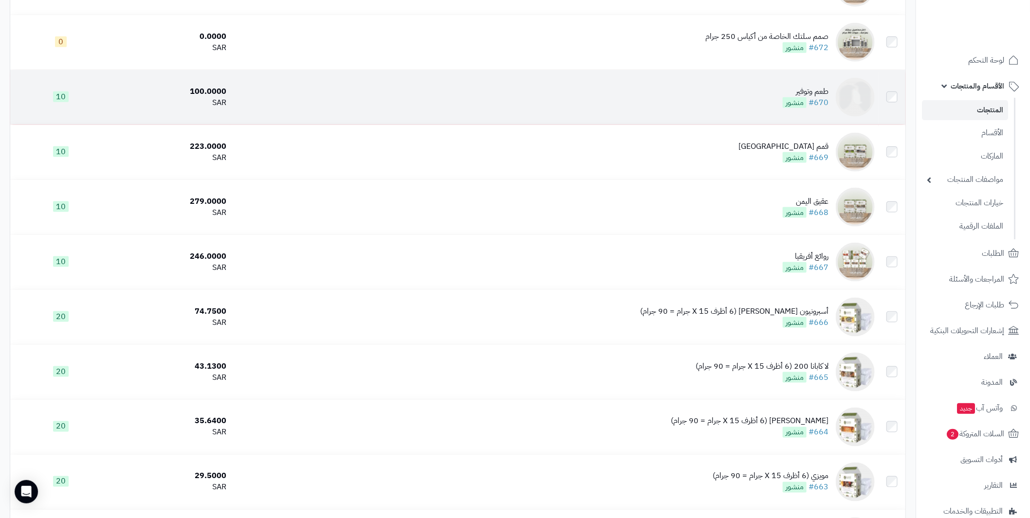
click at [854, 91] on img at bounding box center [855, 97] width 39 height 39
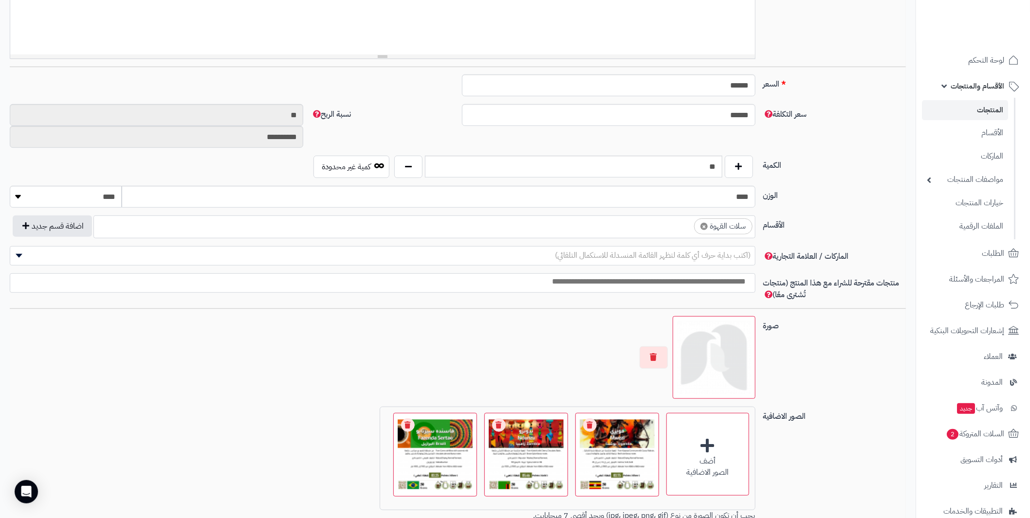
scroll to position [389, 0]
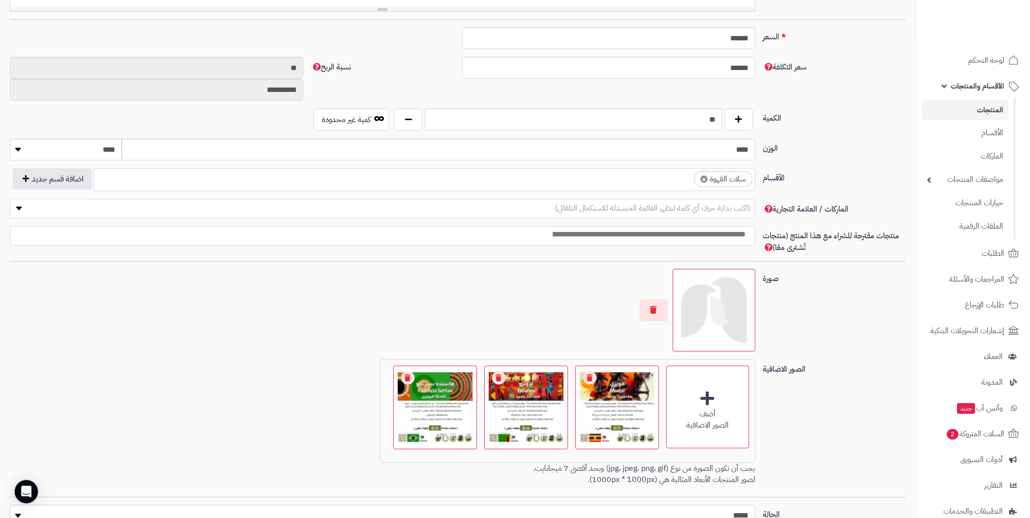
click at [700, 296] on img at bounding box center [714, 311] width 74 height 74
click at [656, 314] on button "button" at bounding box center [654, 310] width 28 height 22
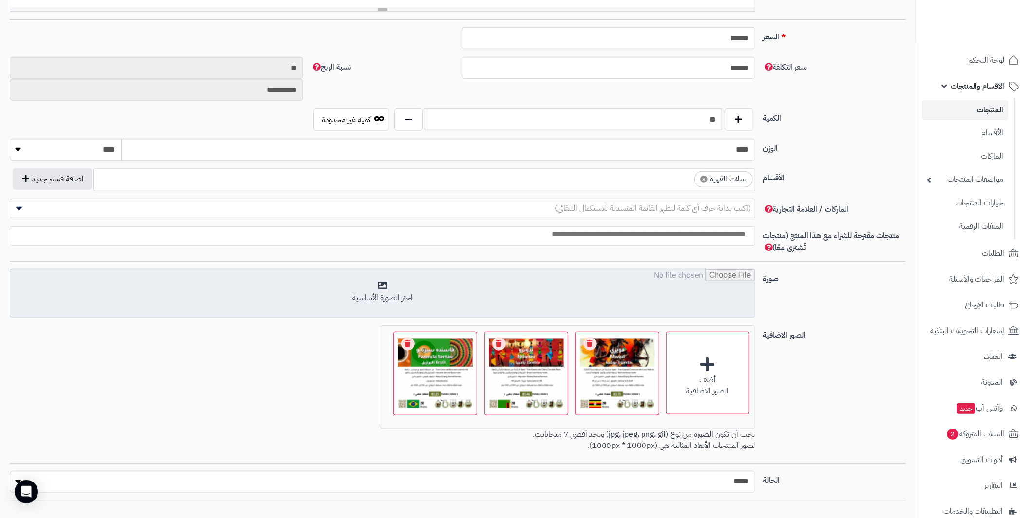
click at [722, 295] on input "file" at bounding box center [382, 294] width 744 height 49
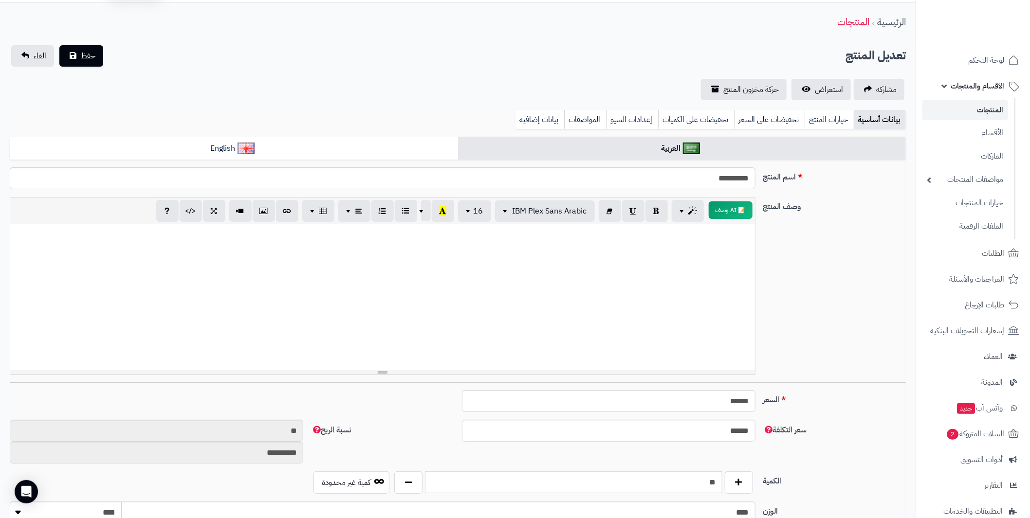
scroll to position [0, 0]
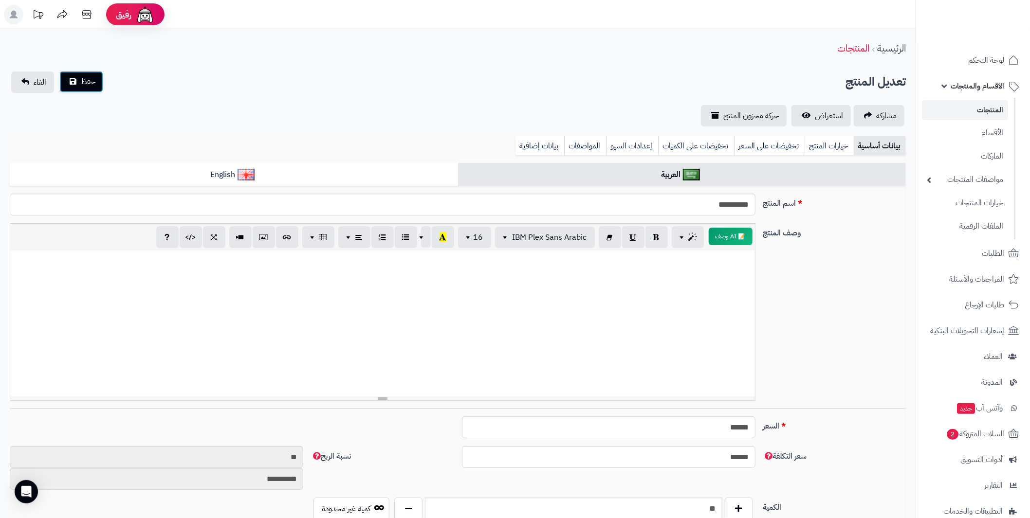
click at [81, 84] on span "حفظ" at bounding box center [88, 82] width 15 height 12
